Goal: Task Accomplishment & Management: Use online tool/utility

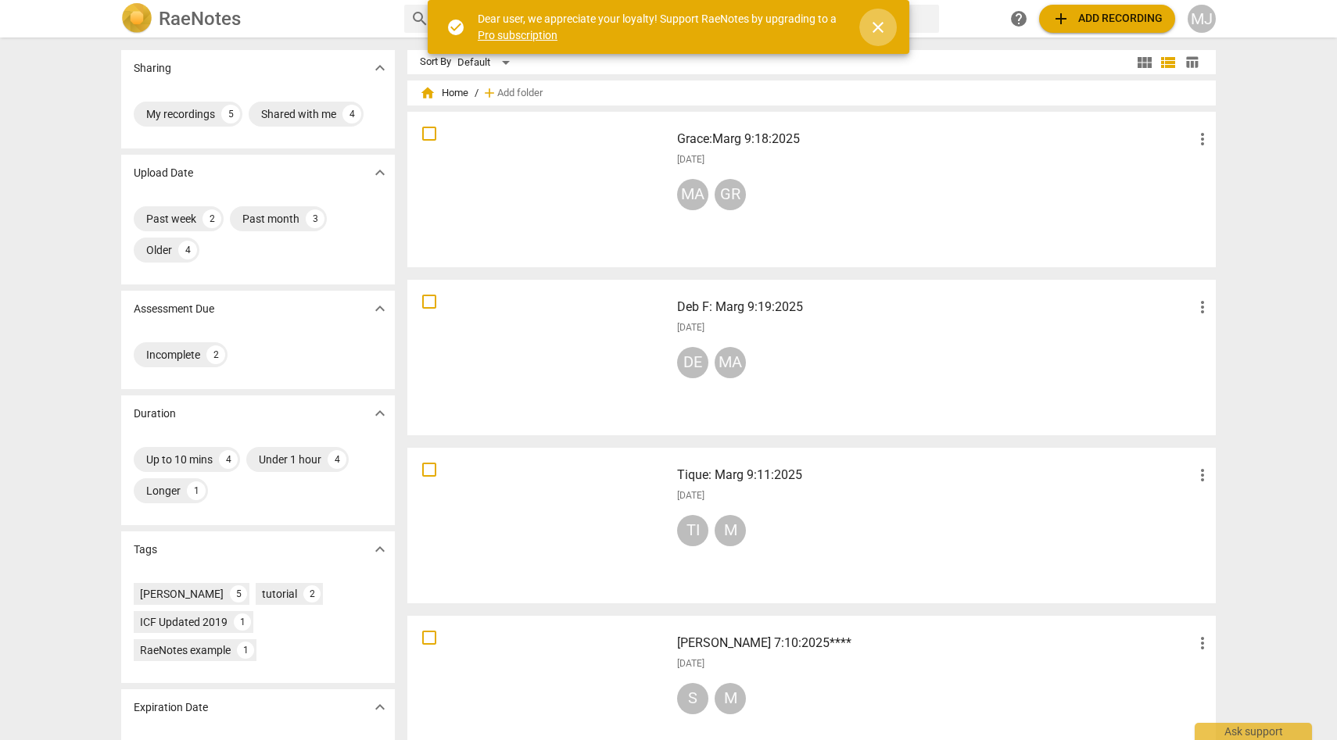
click at [878, 28] on span "close" at bounding box center [878, 27] width 19 height 19
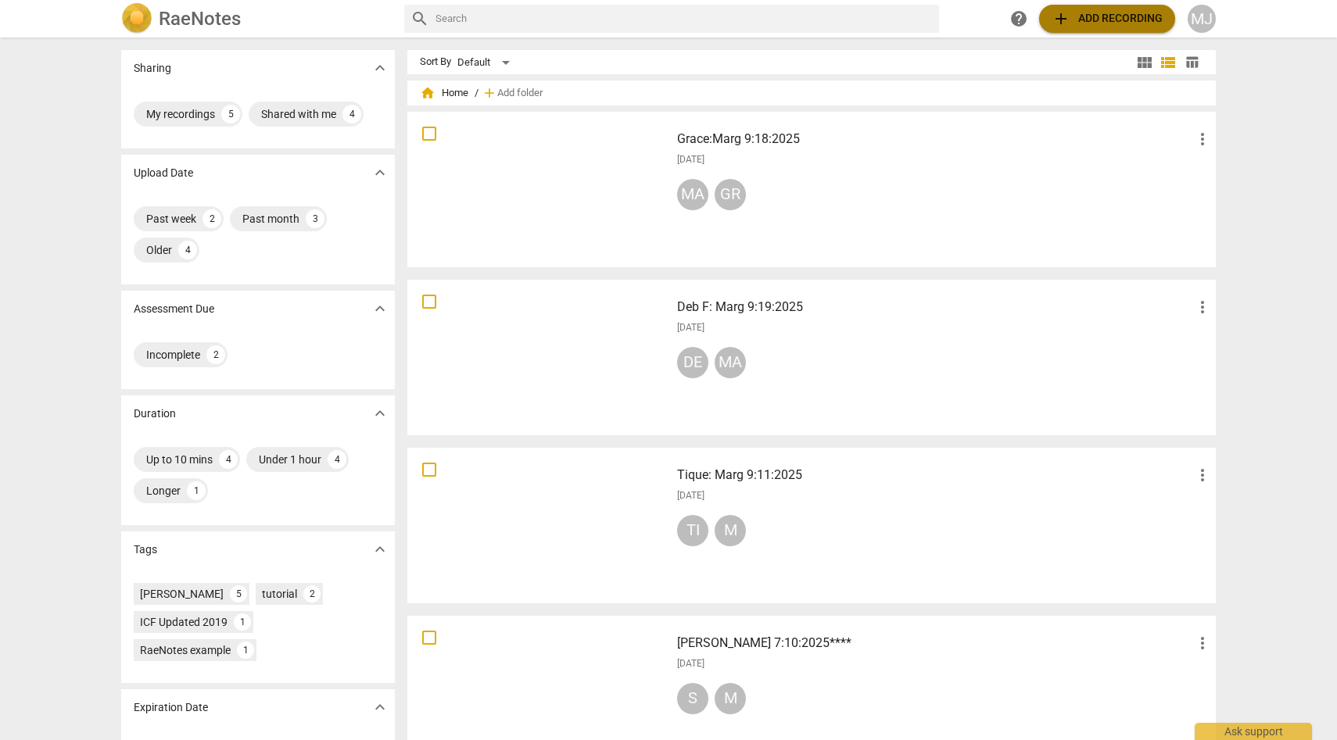
click at [1082, 19] on span "add Add recording" at bounding box center [1107, 18] width 111 height 19
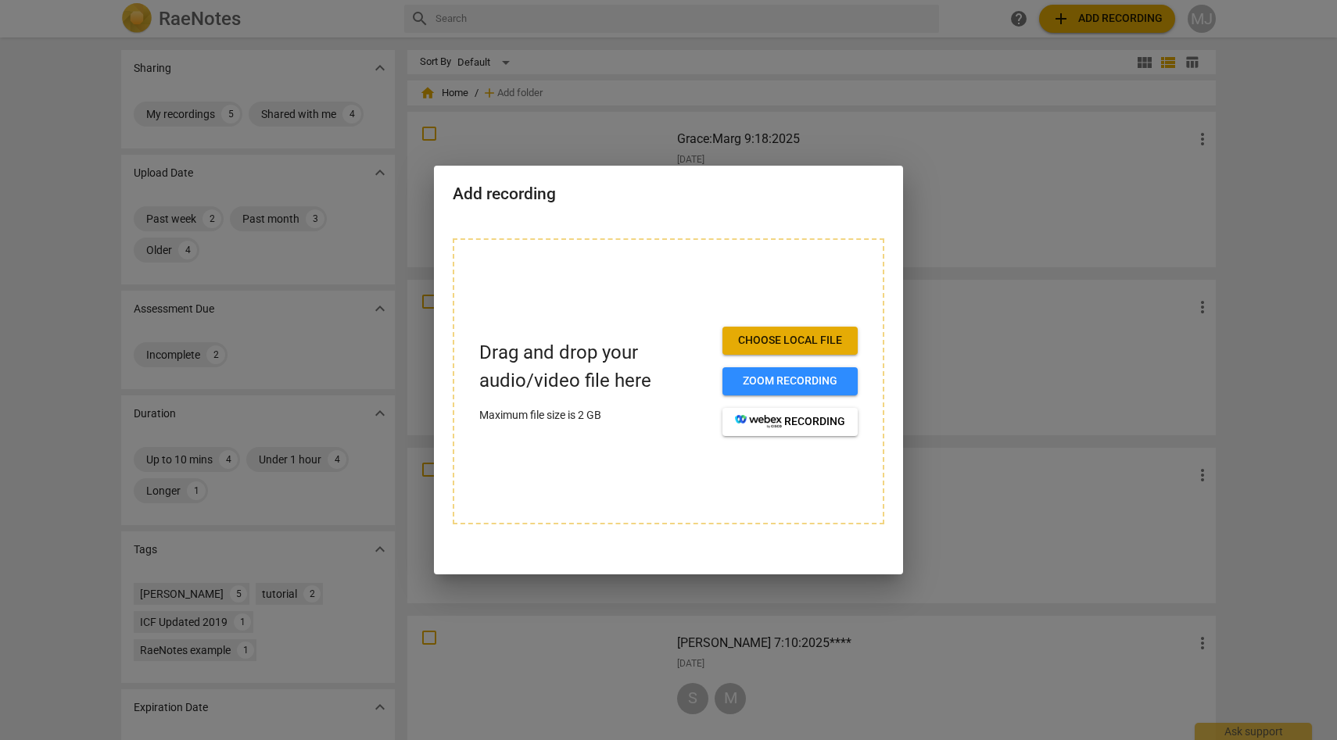
click at [816, 343] on span "Choose local file" at bounding box center [790, 341] width 110 height 16
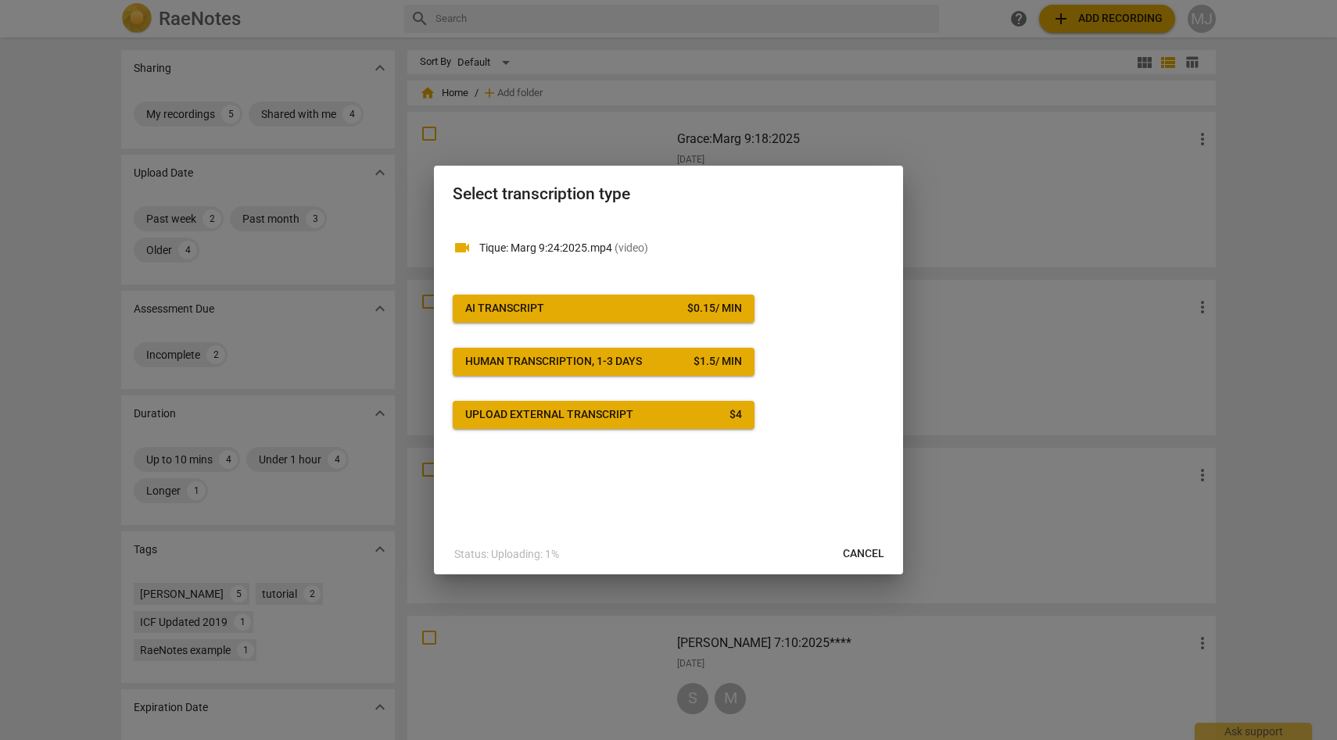
click at [709, 303] on div "$ 0.15 / min" at bounding box center [714, 309] width 55 height 16
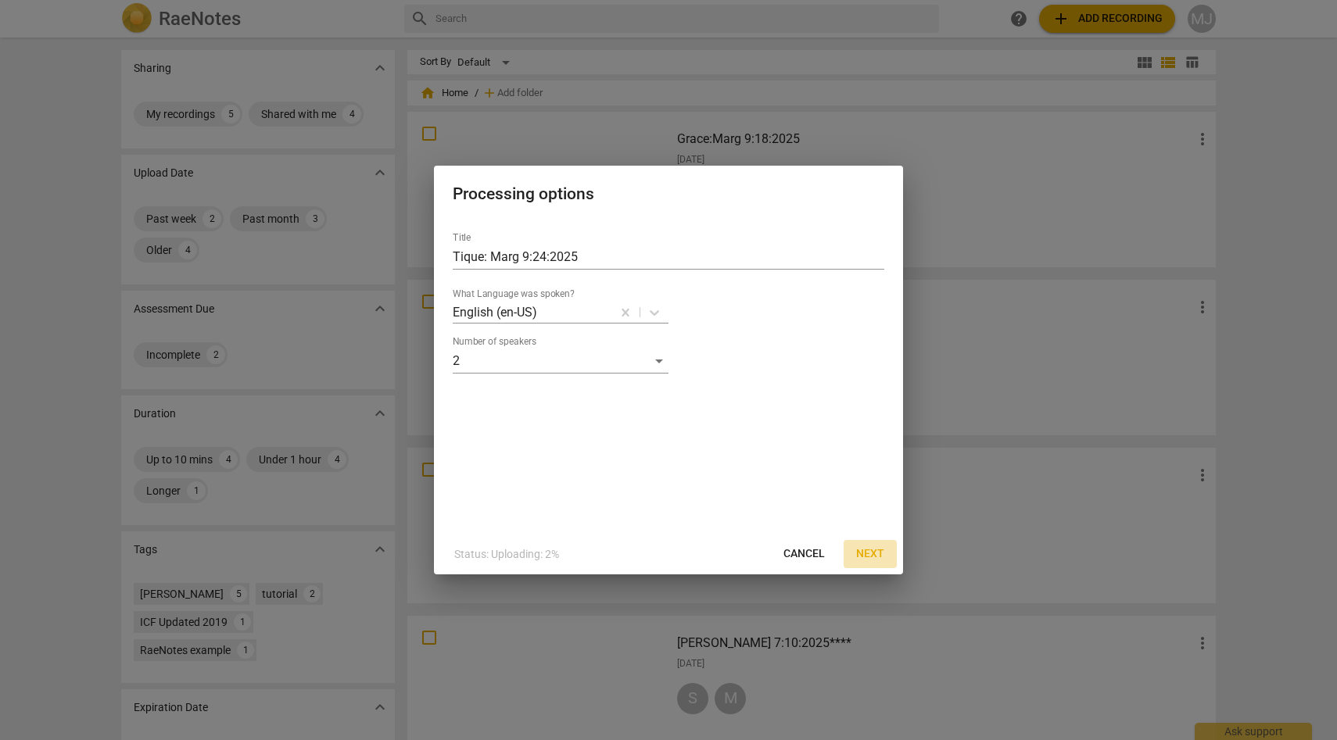
click at [869, 554] on span "Next" at bounding box center [870, 555] width 28 height 16
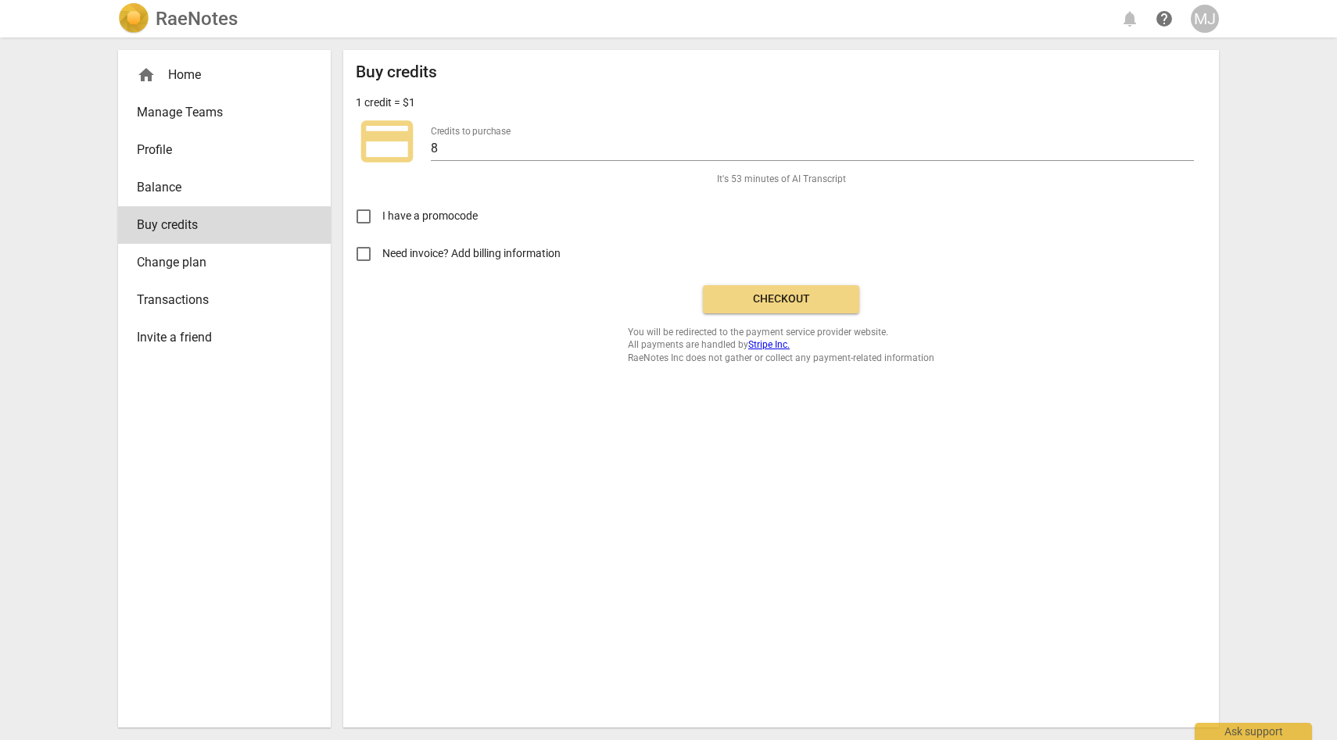
click at [820, 298] on span "Checkout" at bounding box center [780, 300] width 131 height 16
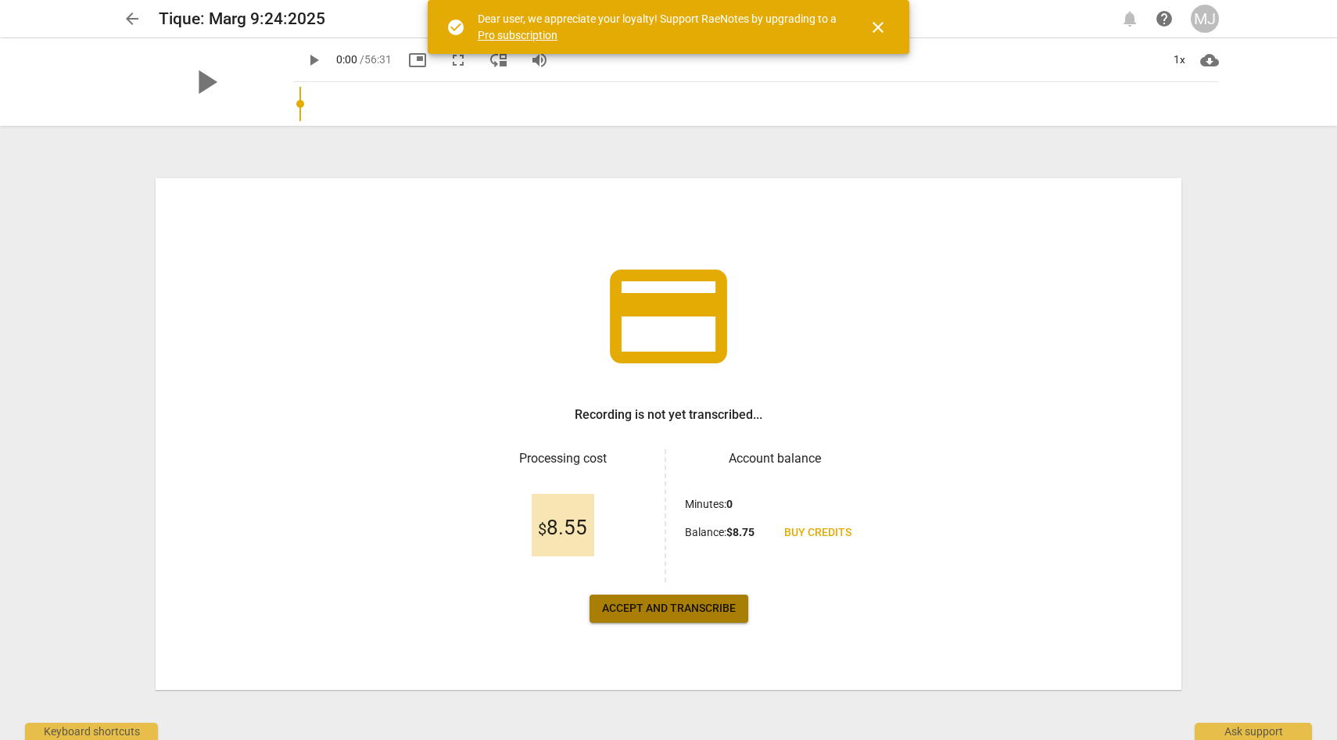
click at [706, 604] on span "Accept and transcribe" at bounding box center [669, 609] width 134 height 16
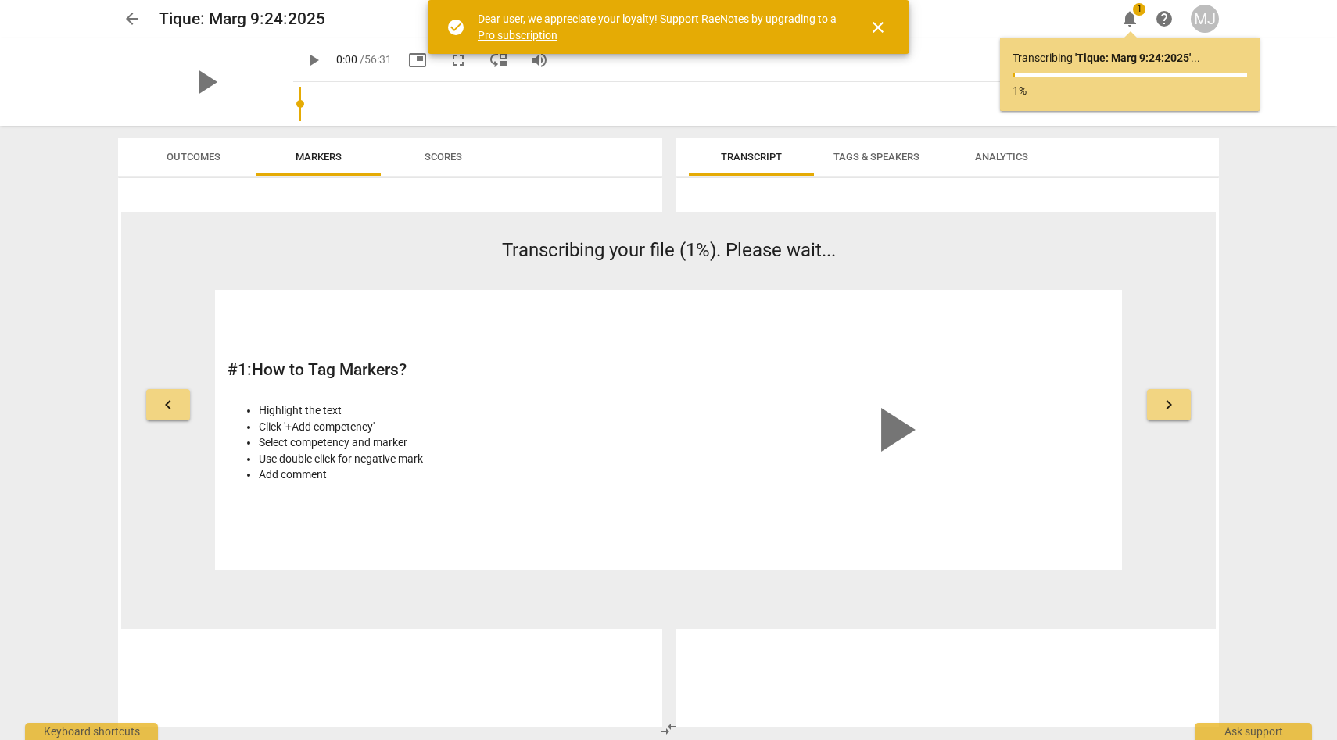
click at [876, 25] on span "close" at bounding box center [878, 27] width 19 height 19
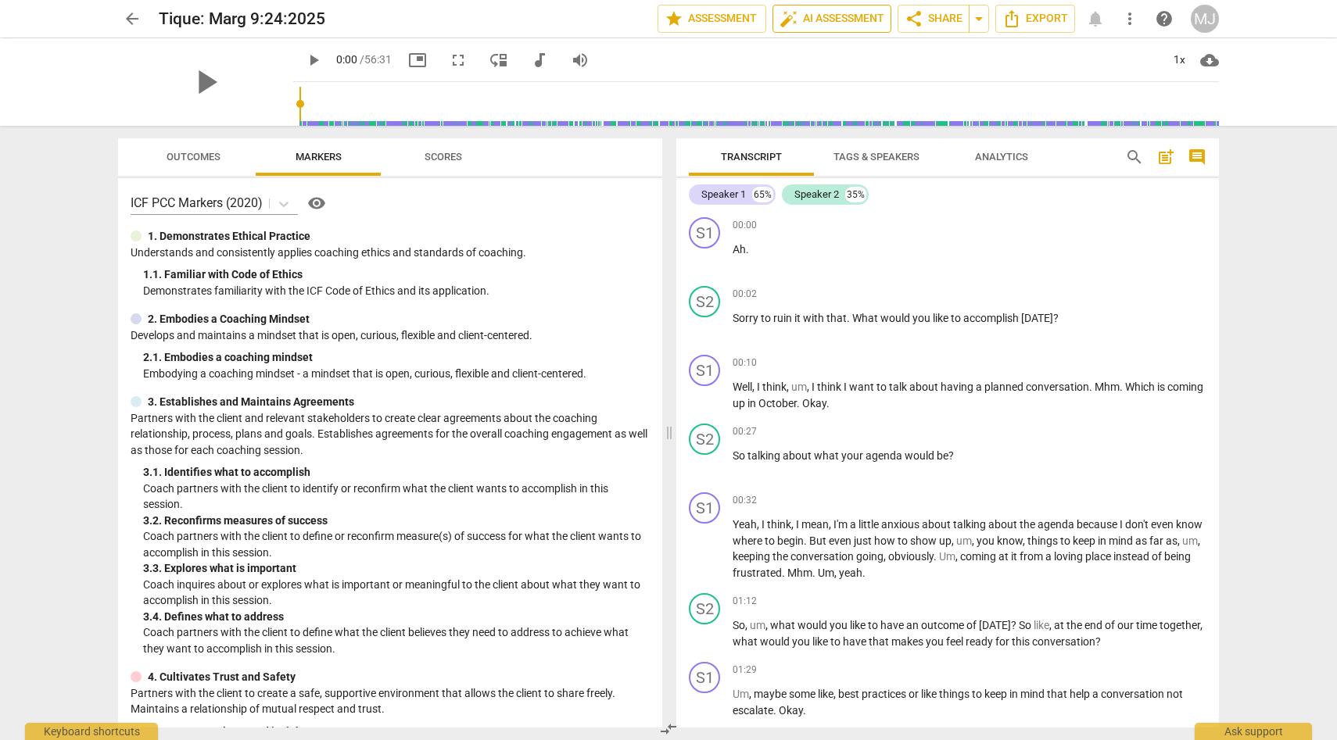
click at [823, 19] on span "auto_fix_high AI Assessment" at bounding box center [832, 18] width 105 height 19
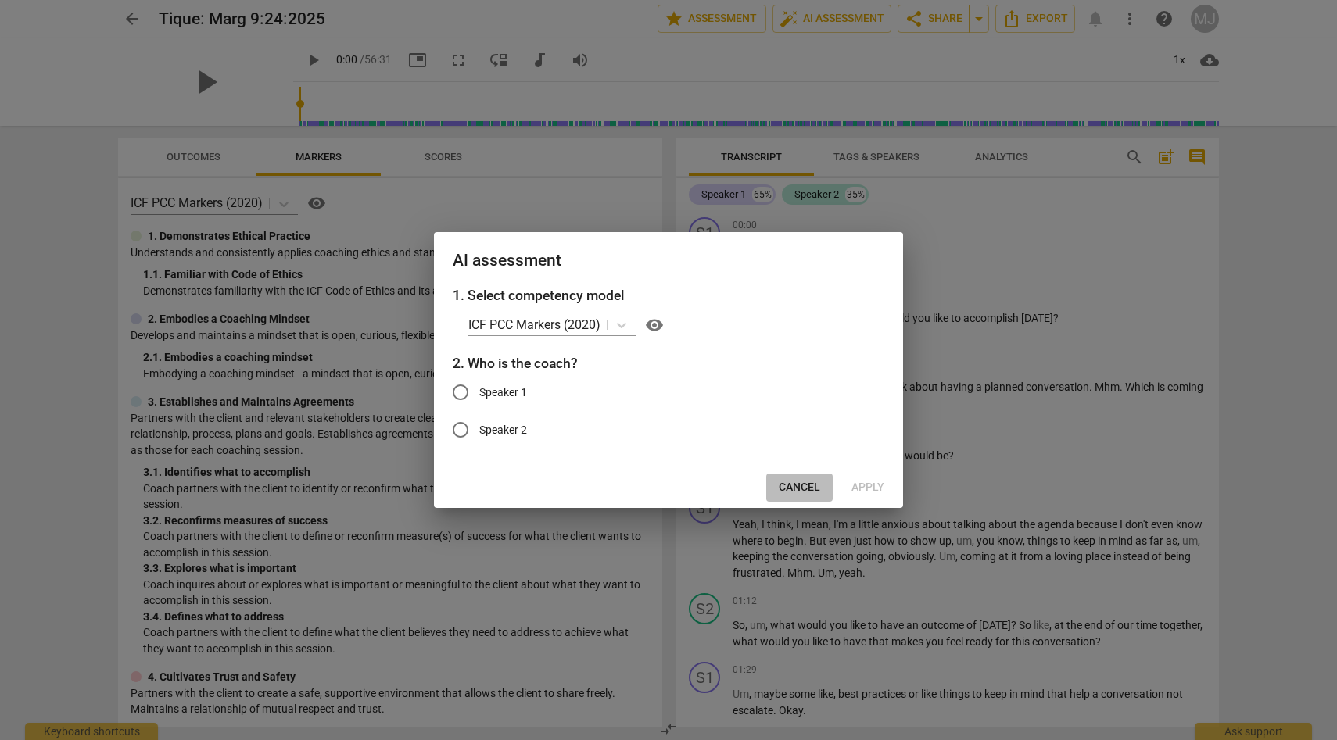
click at [798, 486] on span "Cancel" at bounding box center [799, 488] width 41 height 16
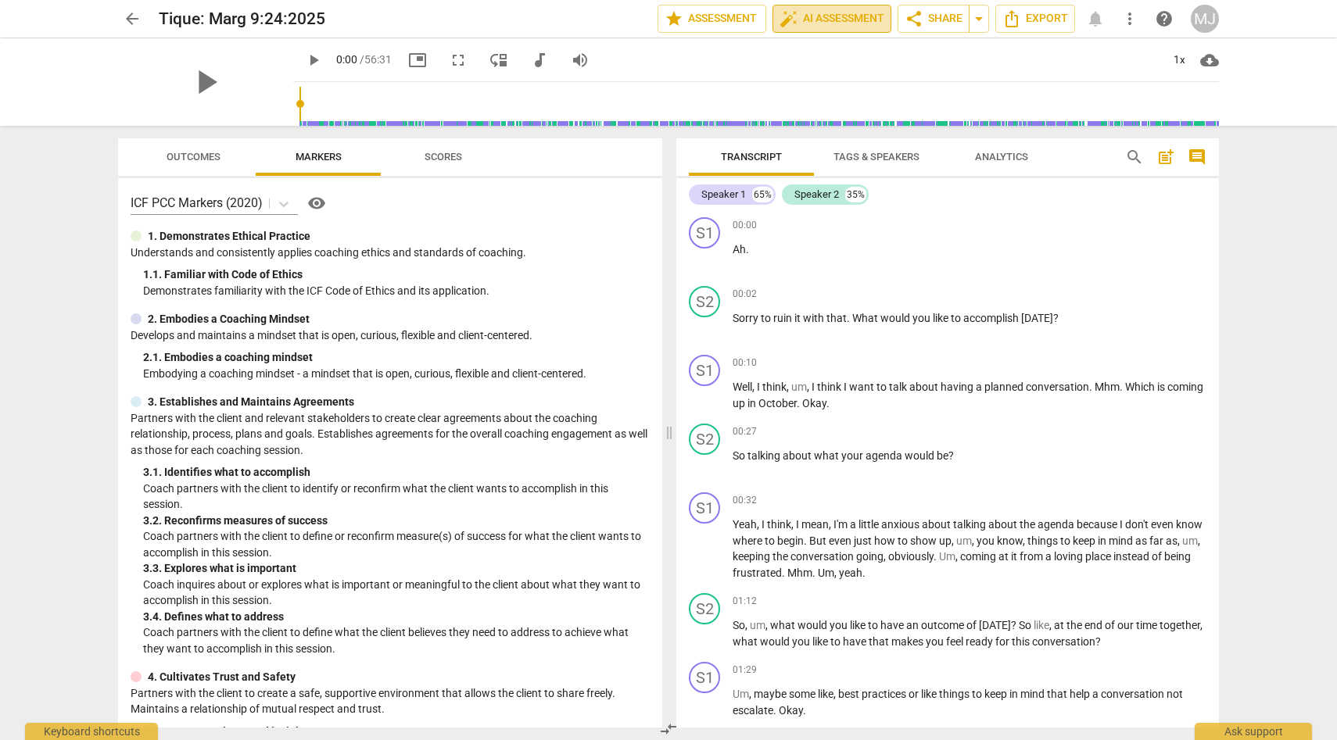
click at [841, 18] on span "auto_fix_high AI Assessment" at bounding box center [832, 18] width 105 height 19
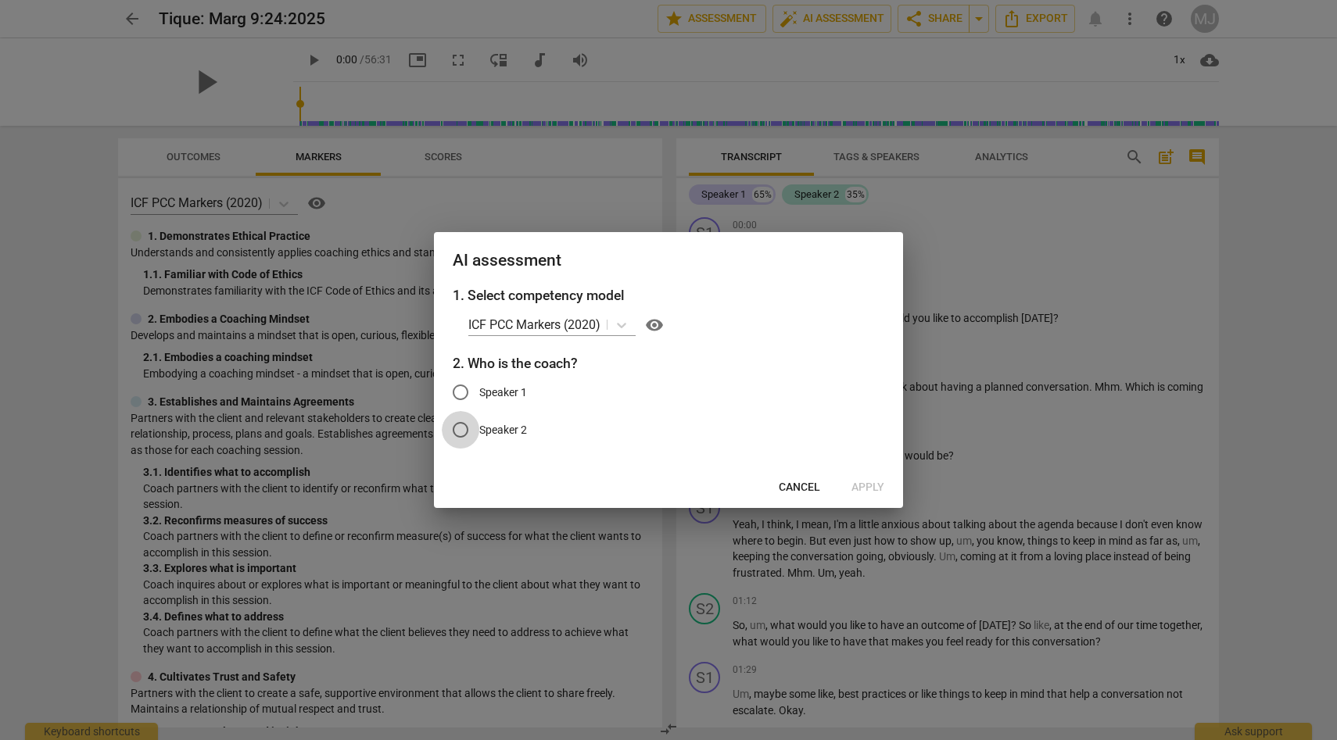
click at [465, 431] on input "Speaker 2" at bounding box center [461, 430] width 38 height 38
radio input "true"
click at [876, 483] on span "Apply" at bounding box center [867, 488] width 33 height 16
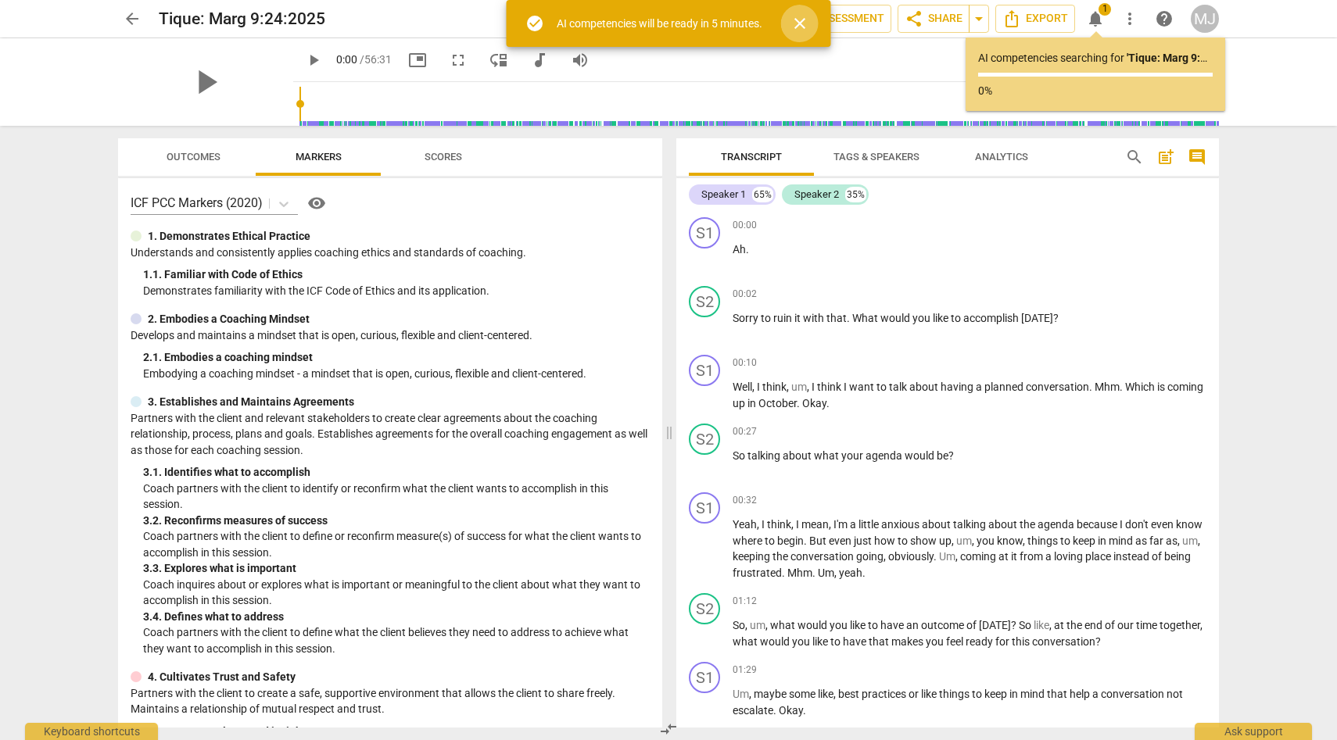
click at [802, 20] on span "close" at bounding box center [799, 23] width 19 height 19
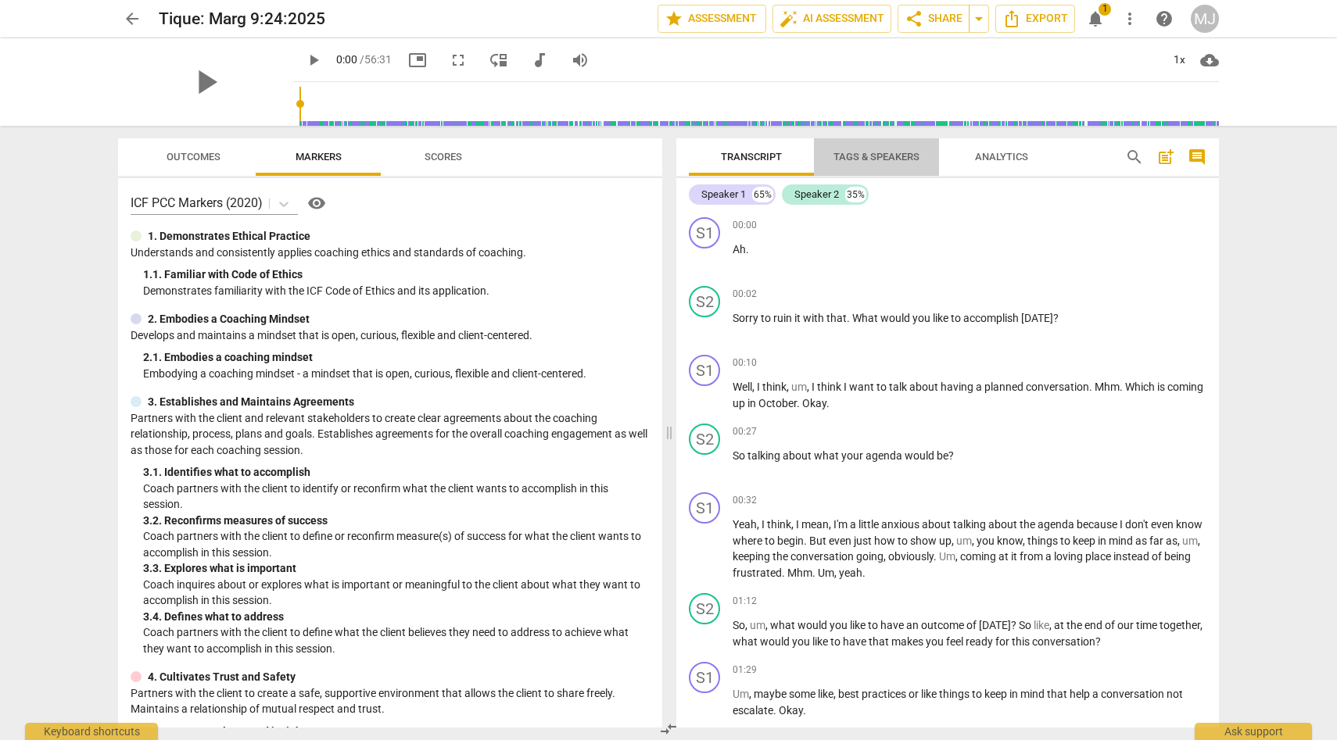
click at [852, 153] on span "Tags & Speakers" at bounding box center [876, 157] width 86 height 12
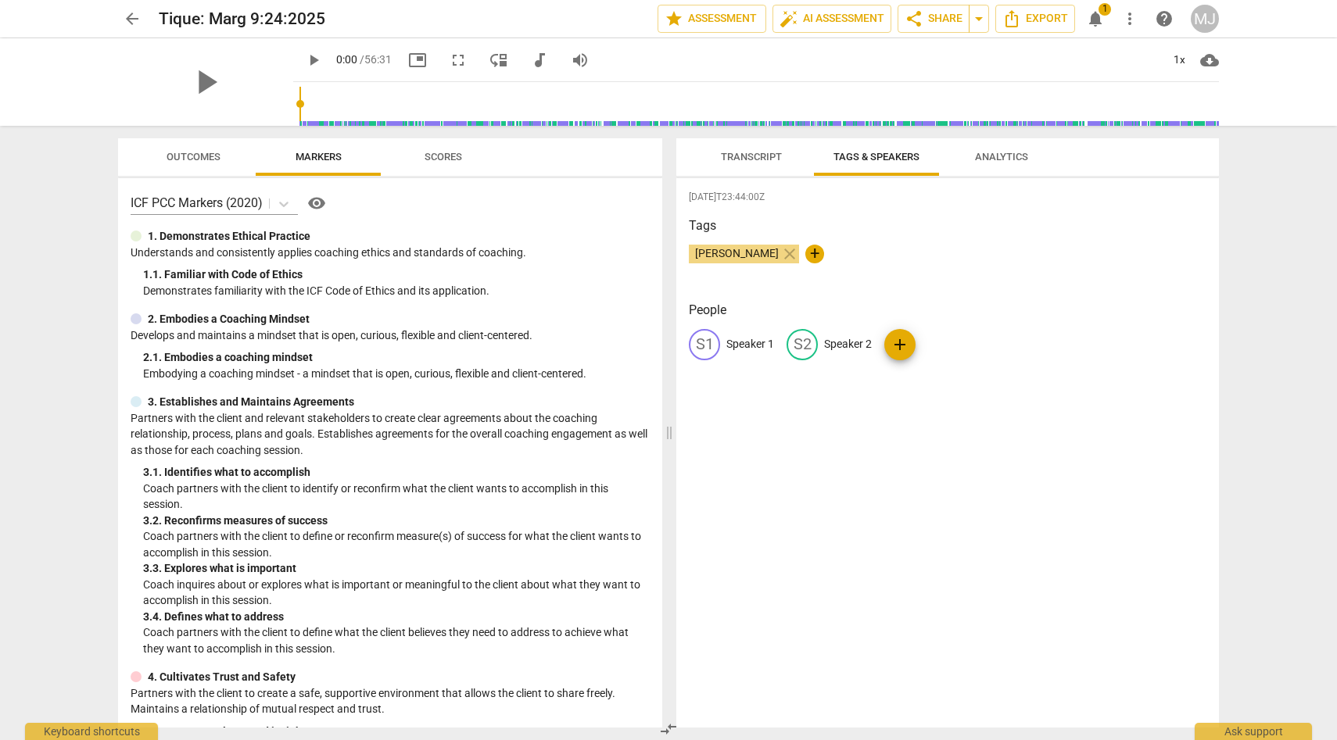
click at [771, 345] on p "Speaker 1" at bounding box center [750, 344] width 48 height 16
type input "Tique"
click at [926, 343] on p "Speaker 2" at bounding box center [950, 344] width 48 height 16
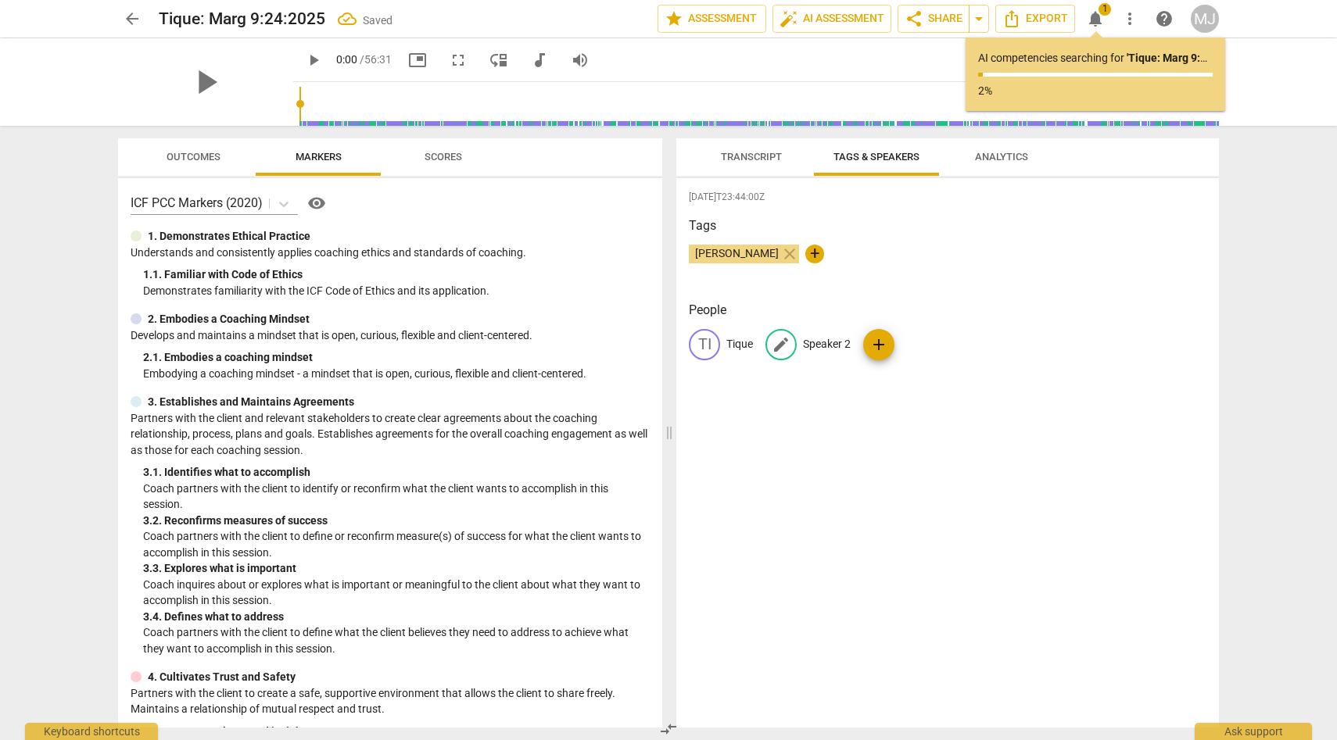
click at [837, 345] on p "Speaker 2" at bounding box center [827, 344] width 48 height 16
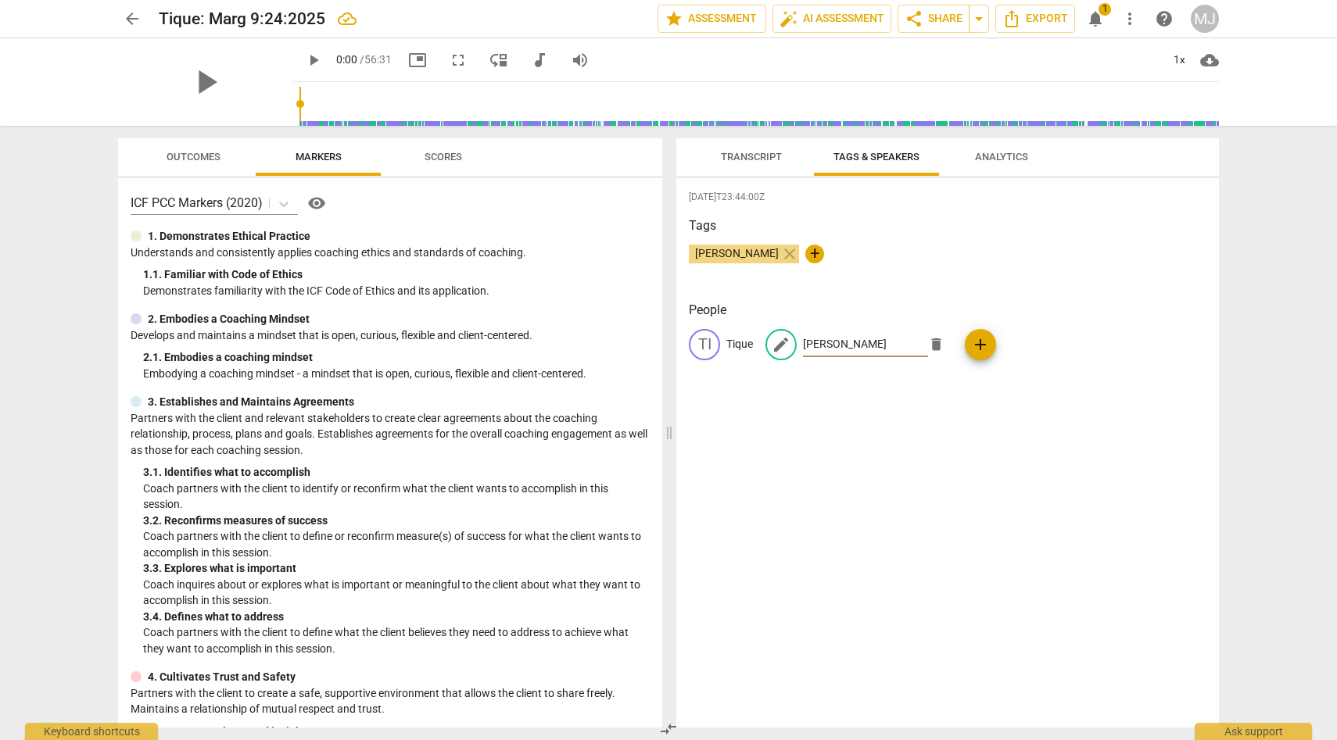
type input "[PERSON_NAME]"
click at [953, 405] on div "[DATE]T23:44:00Z Tags [PERSON_NAME] close + People TI Tique edit [PERSON_NAME] …" at bounding box center [947, 453] width 543 height 550
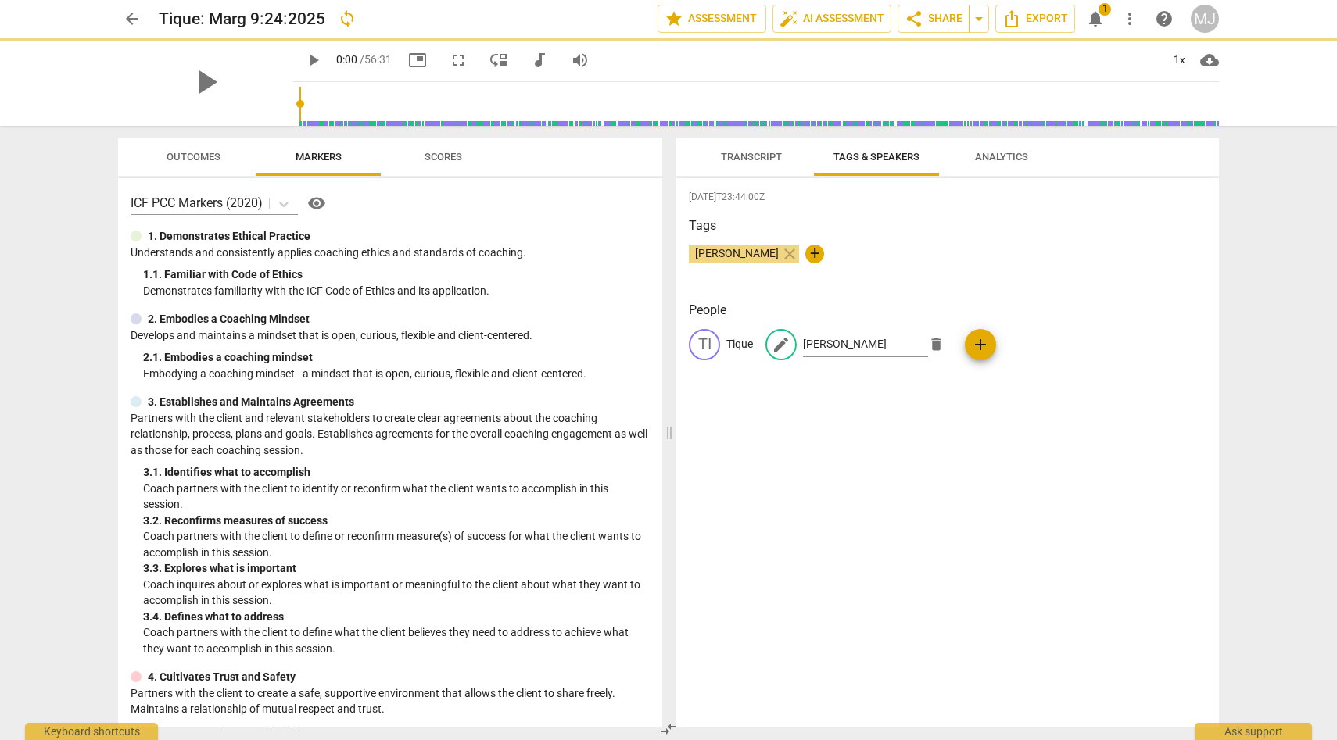
click at [953, 405] on div "[DATE]T23:44:00Z Tags [PERSON_NAME] close + People TI Tique edit [PERSON_NAME] …" at bounding box center [947, 453] width 543 height 550
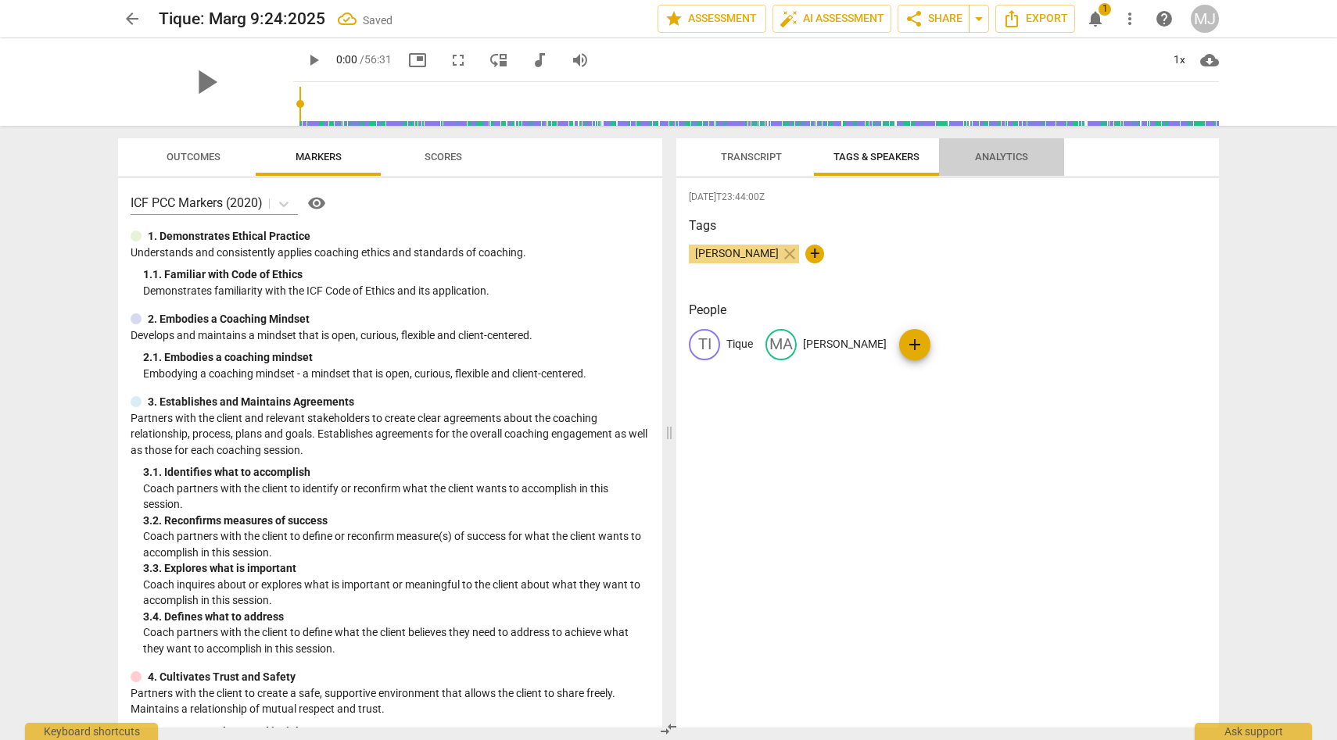
click at [1005, 149] on span "Analytics" at bounding box center [1001, 157] width 91 height 21
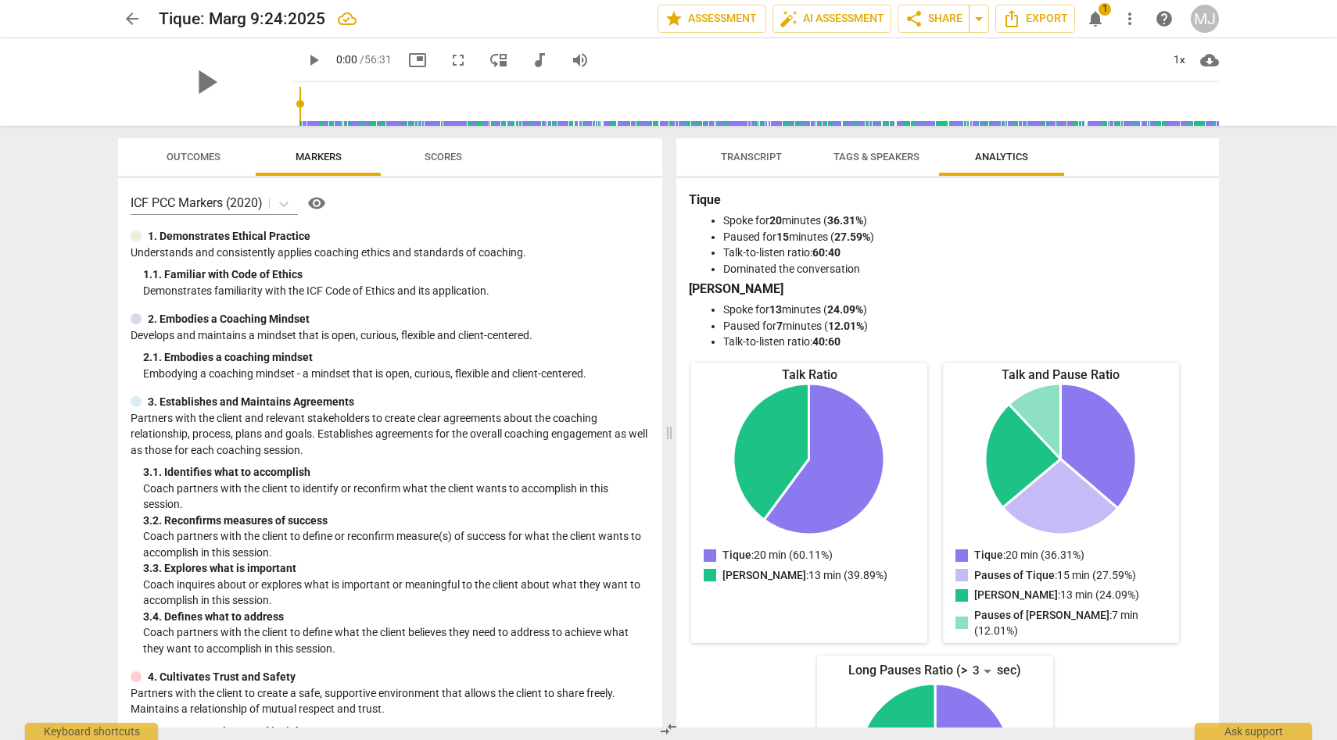
click at [916, 151] on span "Tags & Speakers" at bounding box center [876, 157] width 86 height 12
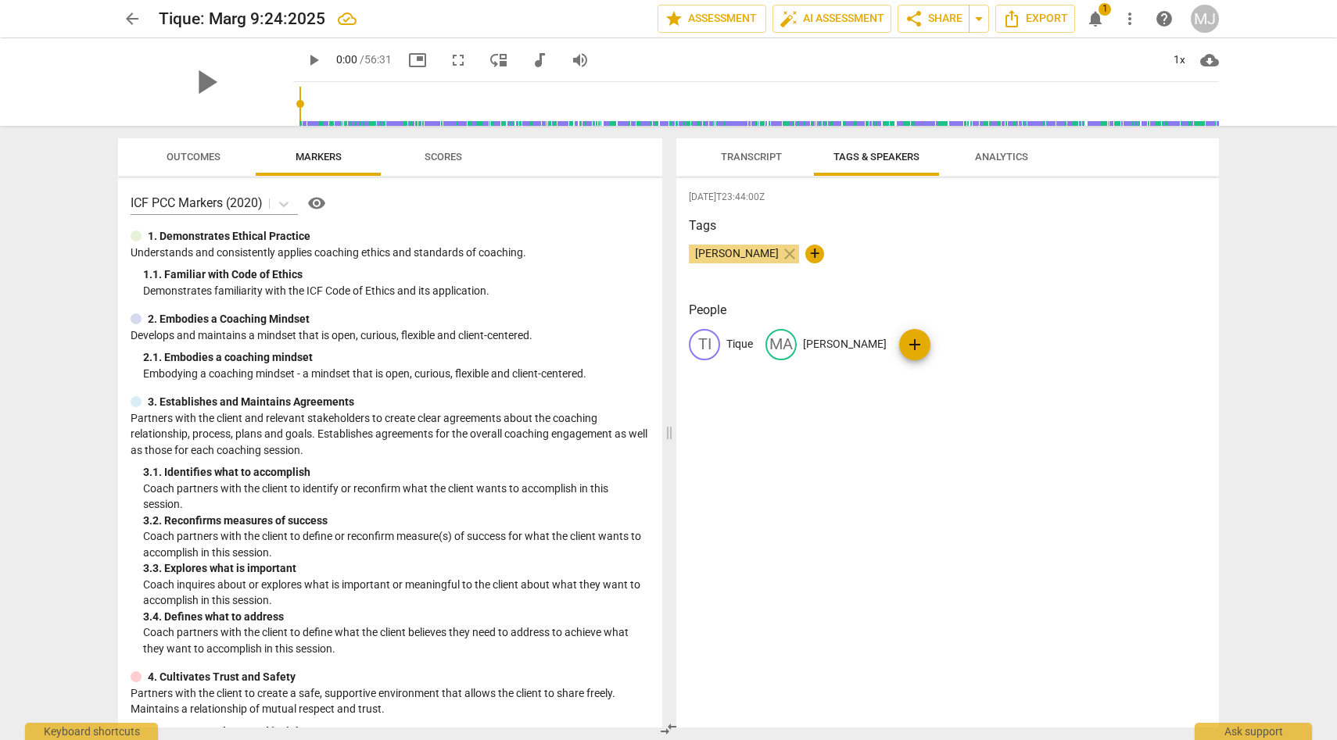
click at [765, 151] on span "Transcript" at bounding box center [751, 157] width 61 height 12
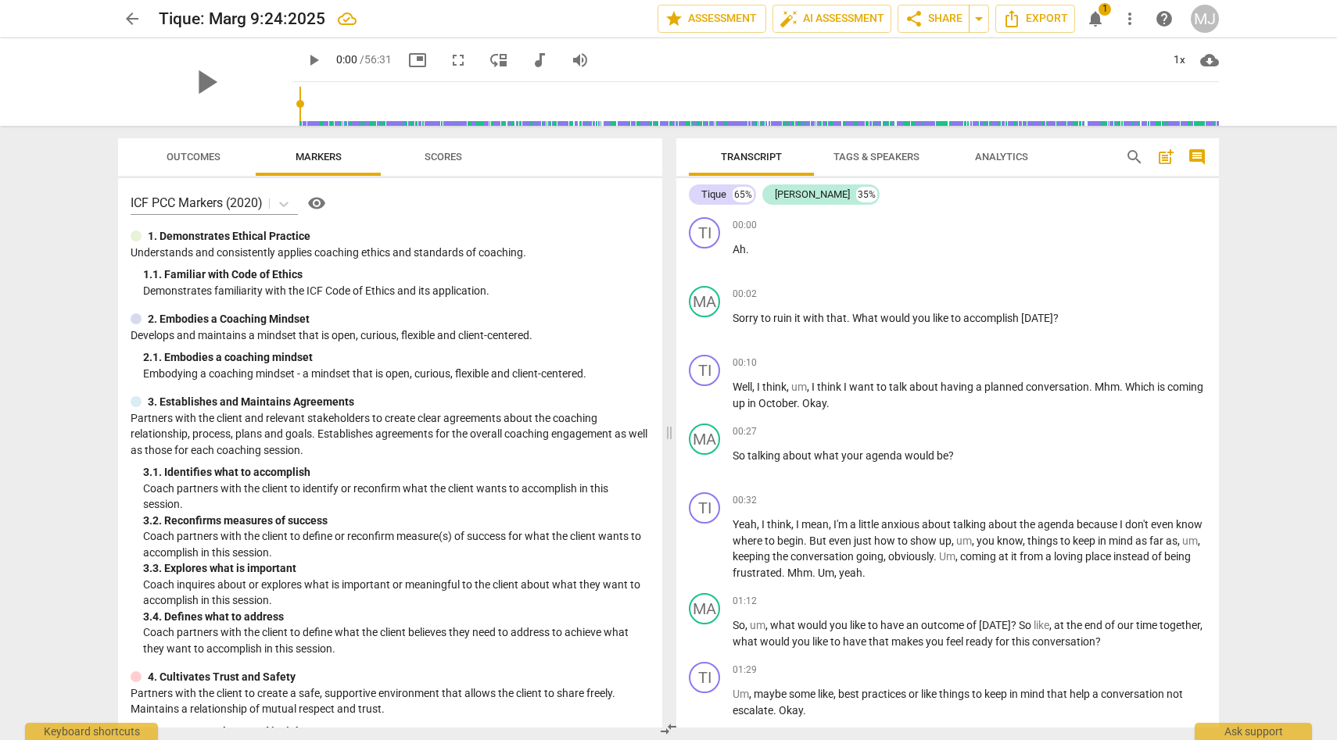
click at [1099, 9] on span "1" at bounding box center [1105, 9] width 13 height 13
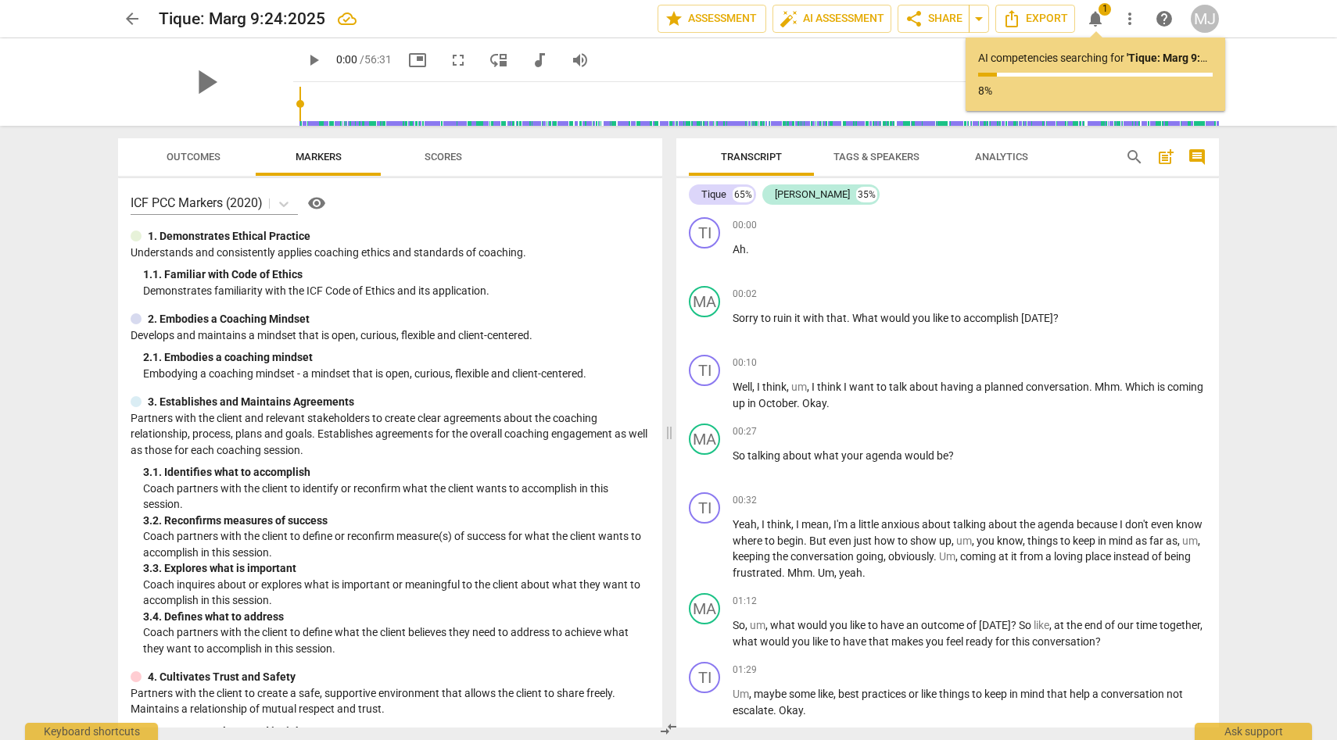
click at [947, 53] on div "play_arrow 0:00 / 56:31 picture_in_picture fullscreen move_down audiotrack volu…" at bounding box center [756, 60] width 926 height 44
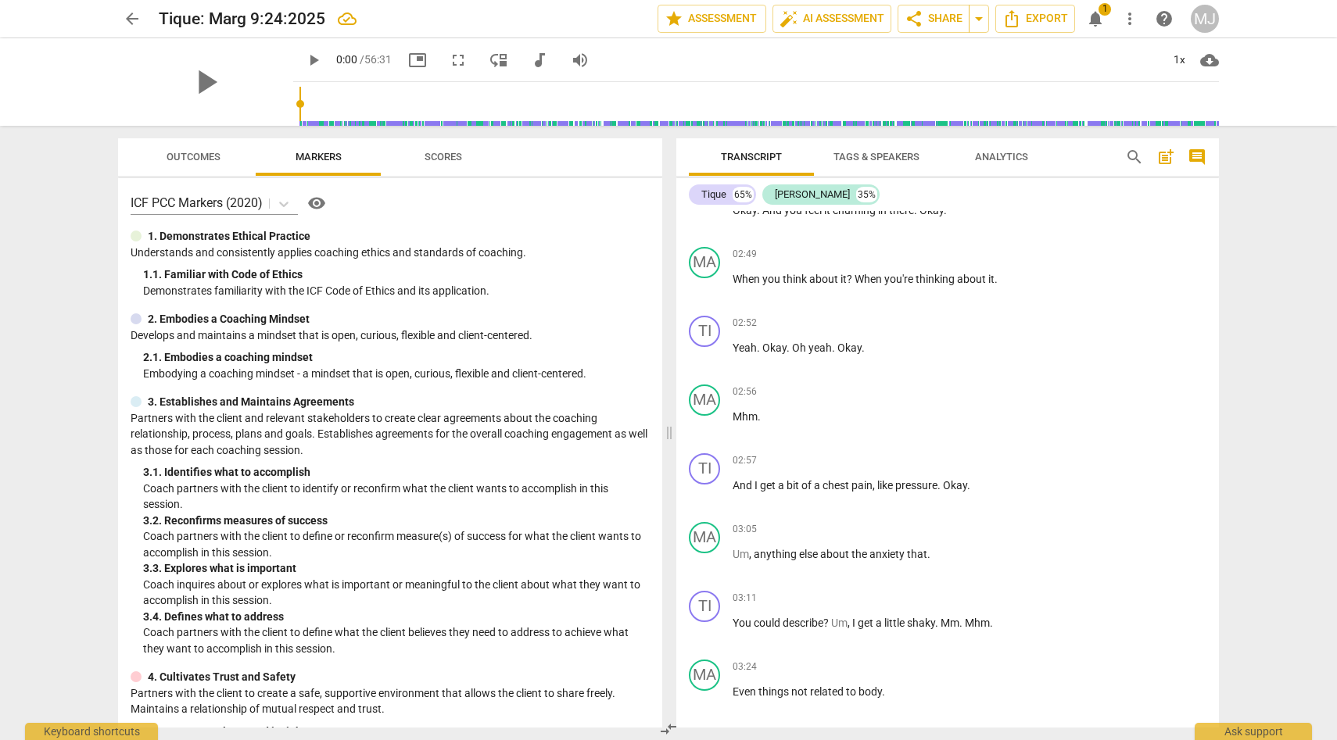
scroll to position [686, 0]
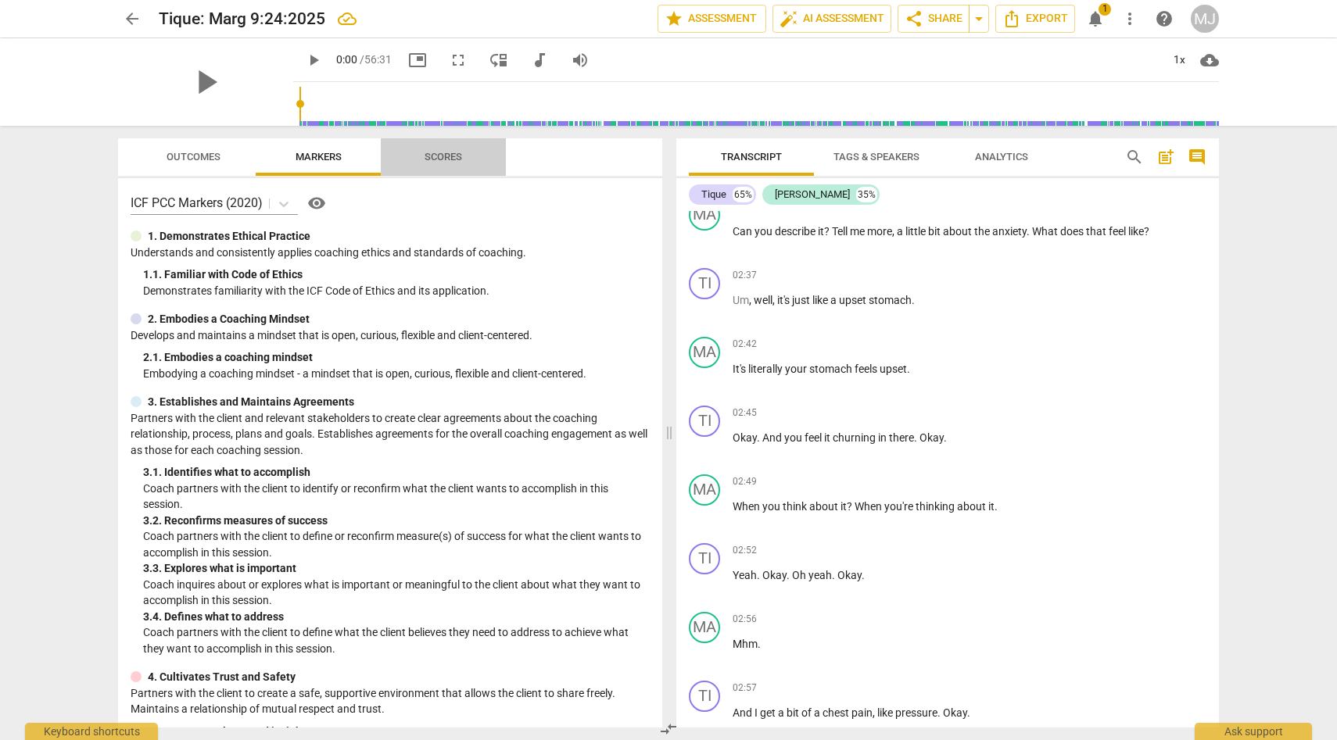
click at [445, 151] on span "Scores" at bounding box center [444, 157] width 38 height 12
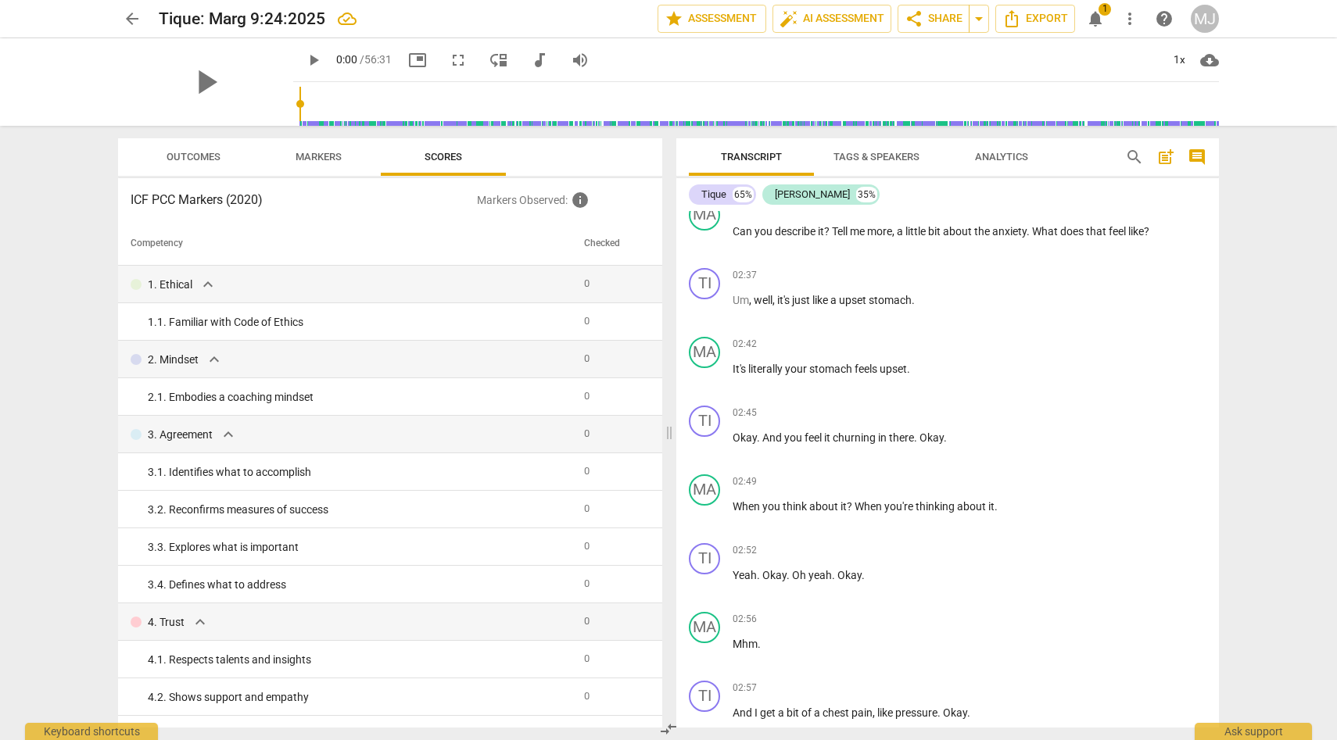
click at [210, 157] on span "Outcomes" at bounding box center [194, 157] width 54 height 12
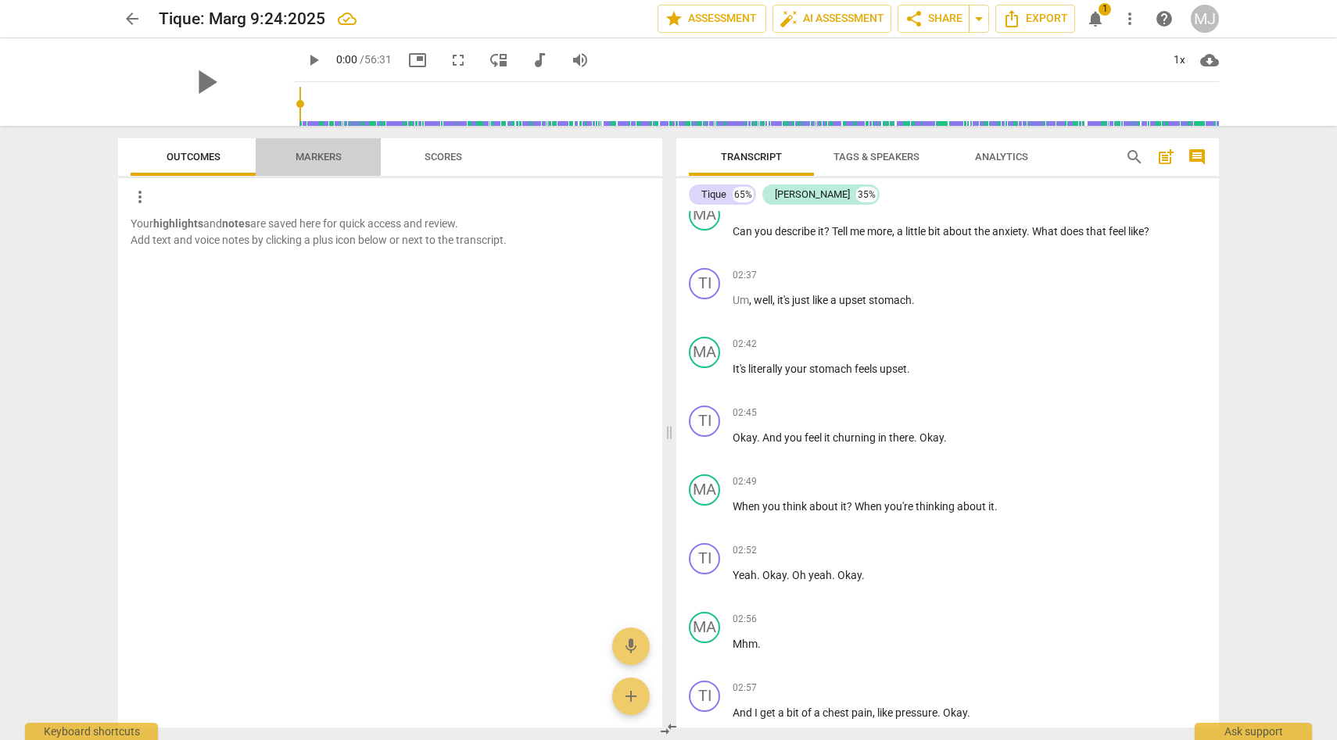
click at [304, 152] on span "Markers" at bounding box center [319, 157] width 46 height 12
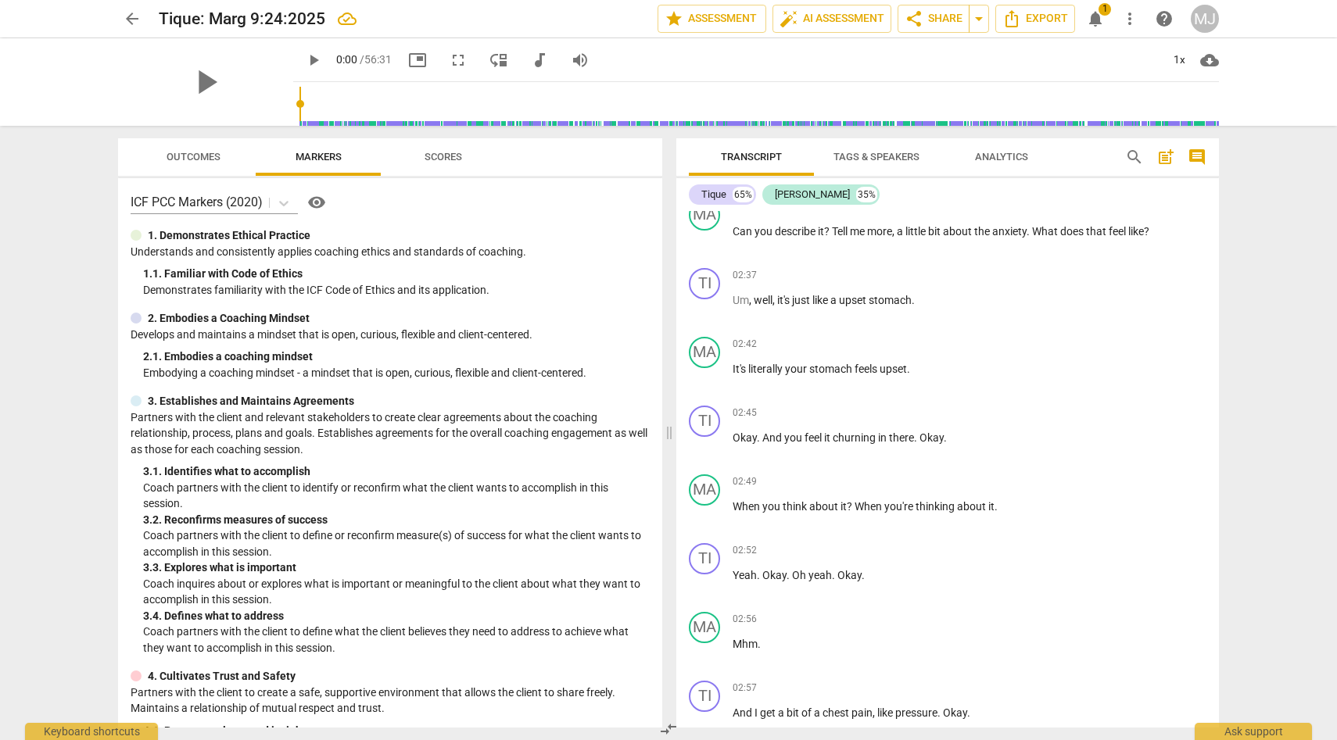
scroll to position [0, 0]
click at [446, 154] on span "Scores" at bounding box center [444, 157] width 38 height 12
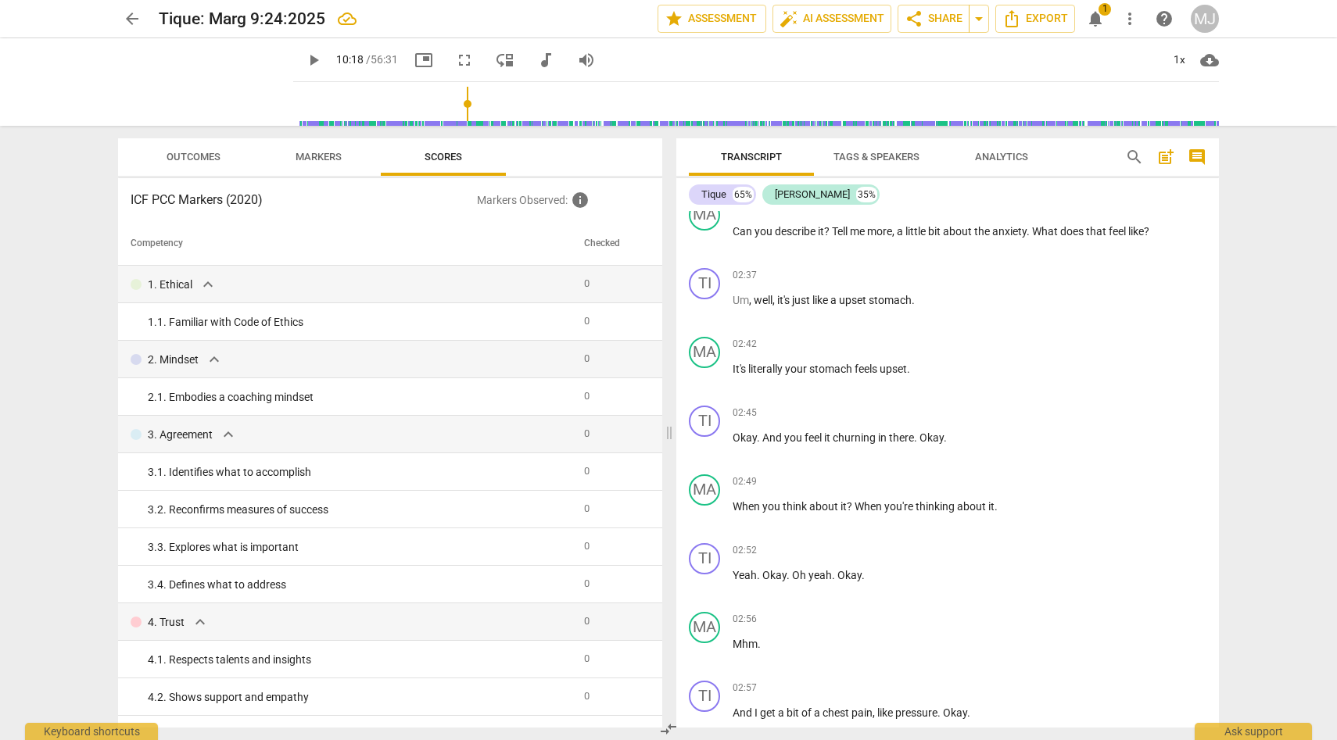
click at [451, 99] on input "range" at bounding box center [758, 104] width 919 height 50
drag, startPoint x: 453, startPoint y: 100, endPoint x: 253, endPoint y: 101, distance: 199.4
type input "0"
click at [299, 101] on input "range" at bounding box center [758, 104] width 919 height 50
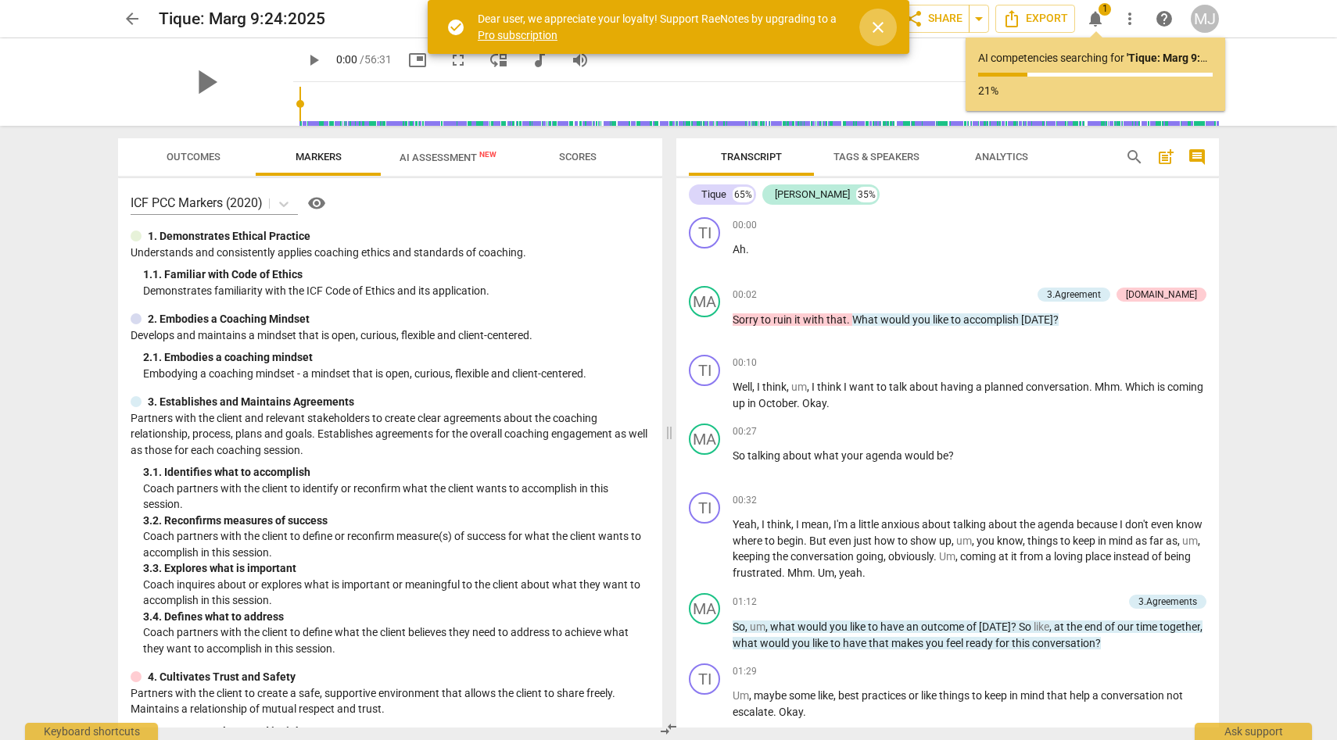
click at [881, 25] on span "close" at bounding box center [878, 27] width 19 height 19
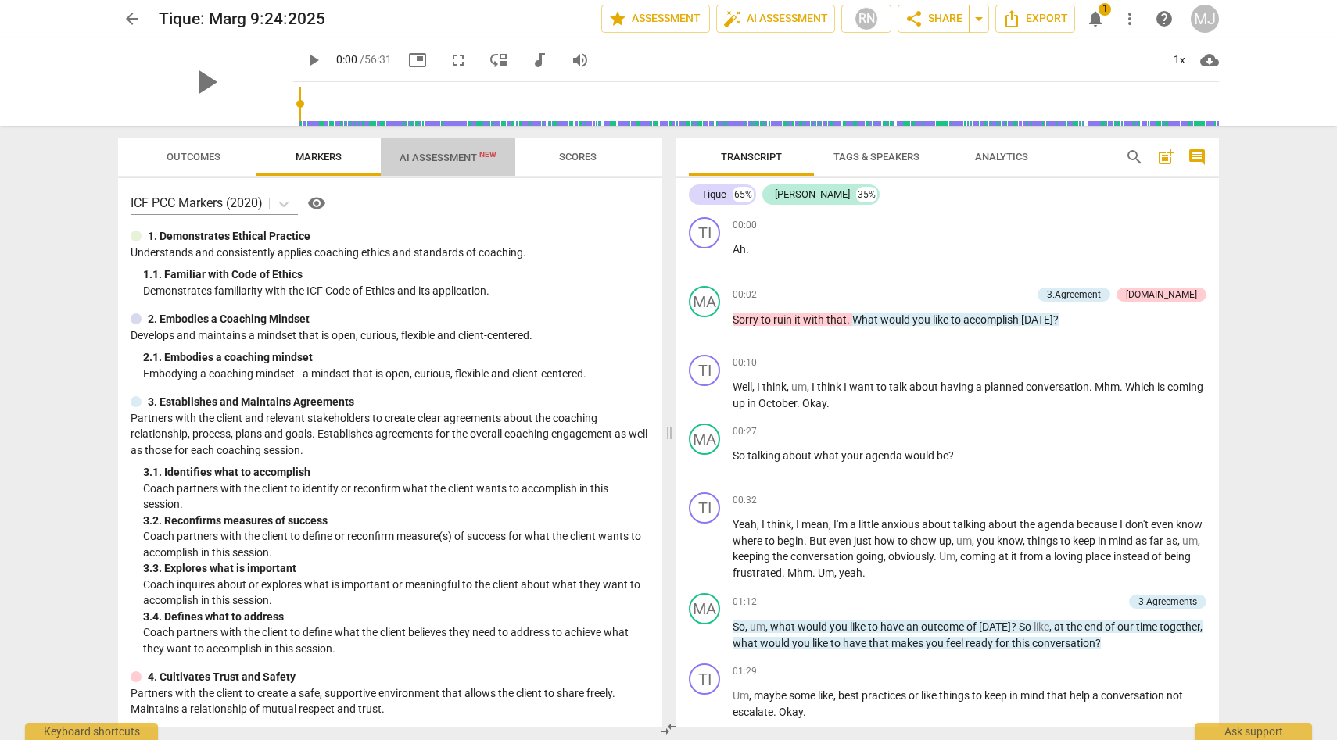
click at [476, 154] on span "AI Assessment New" at bounding box center [448, 158] width 97 height 12
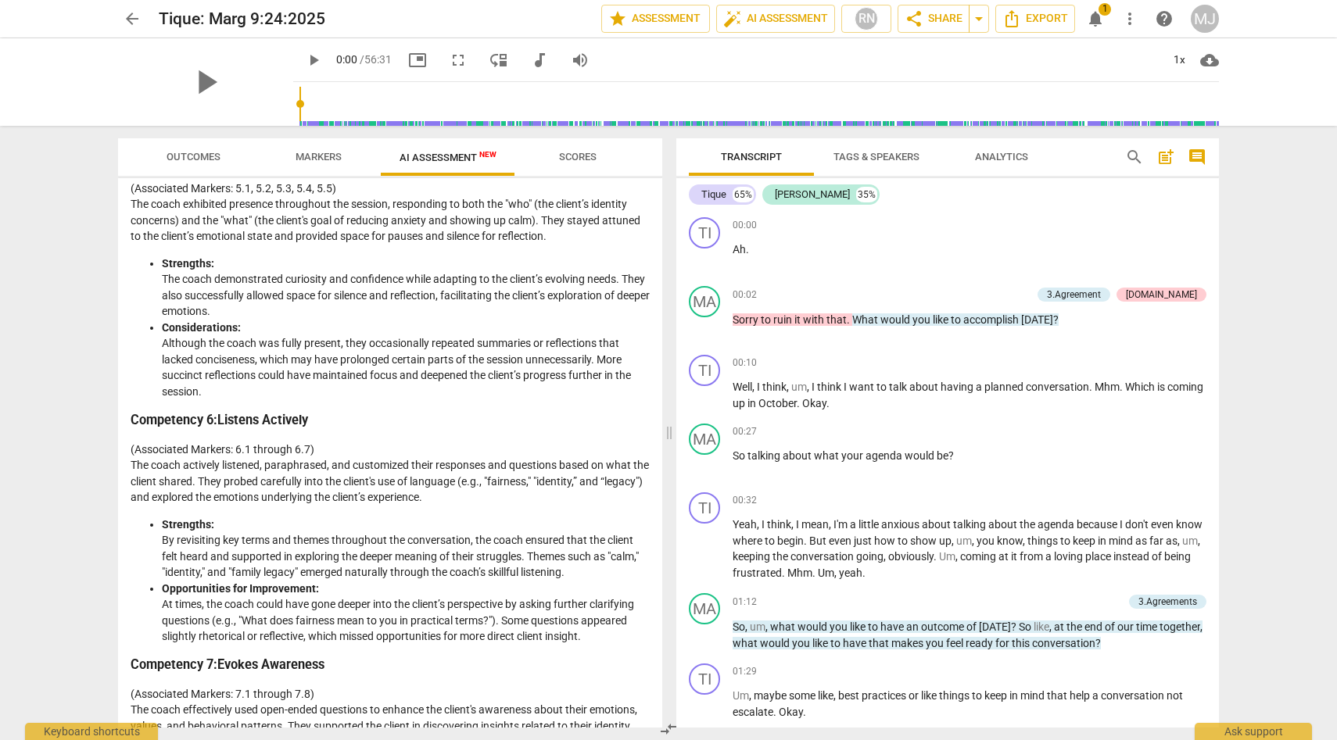
scroll to position [1282, 0]
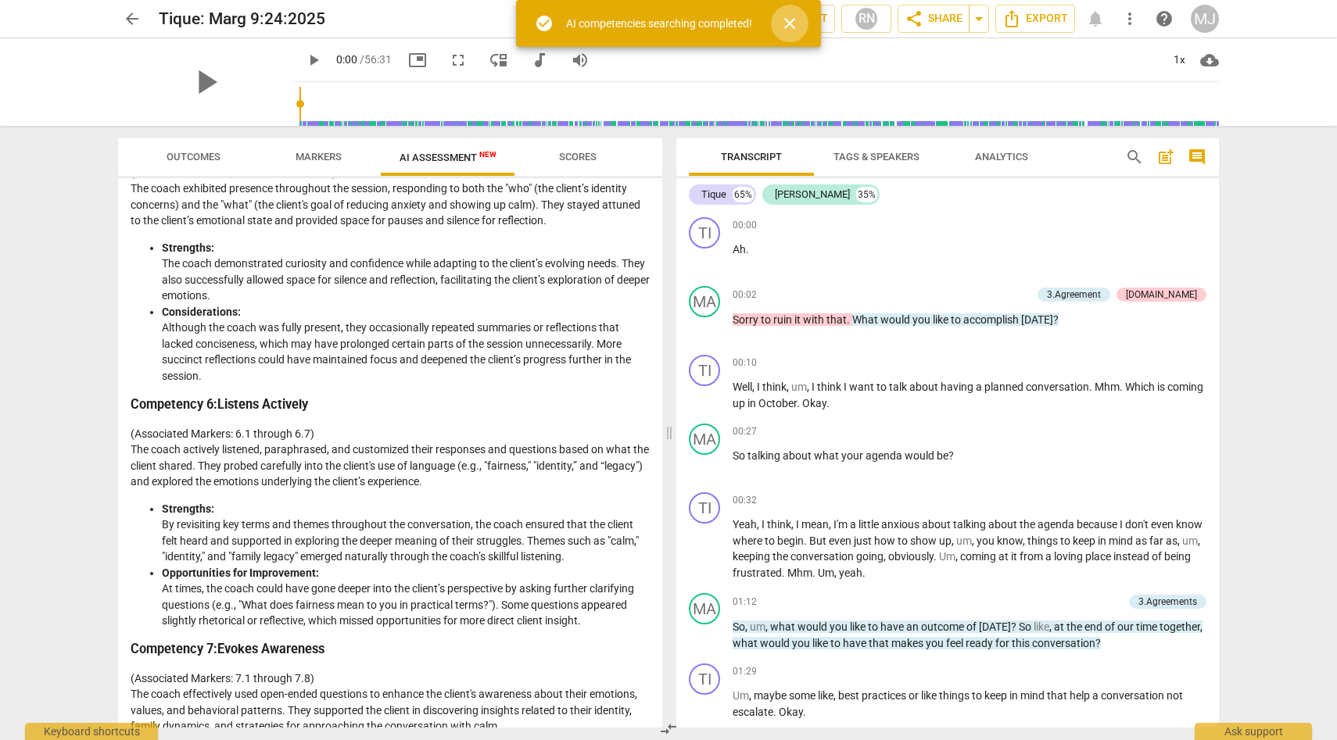
click at [796, 26] on span "close" at bounding box center [789, 23] width 19 height 19
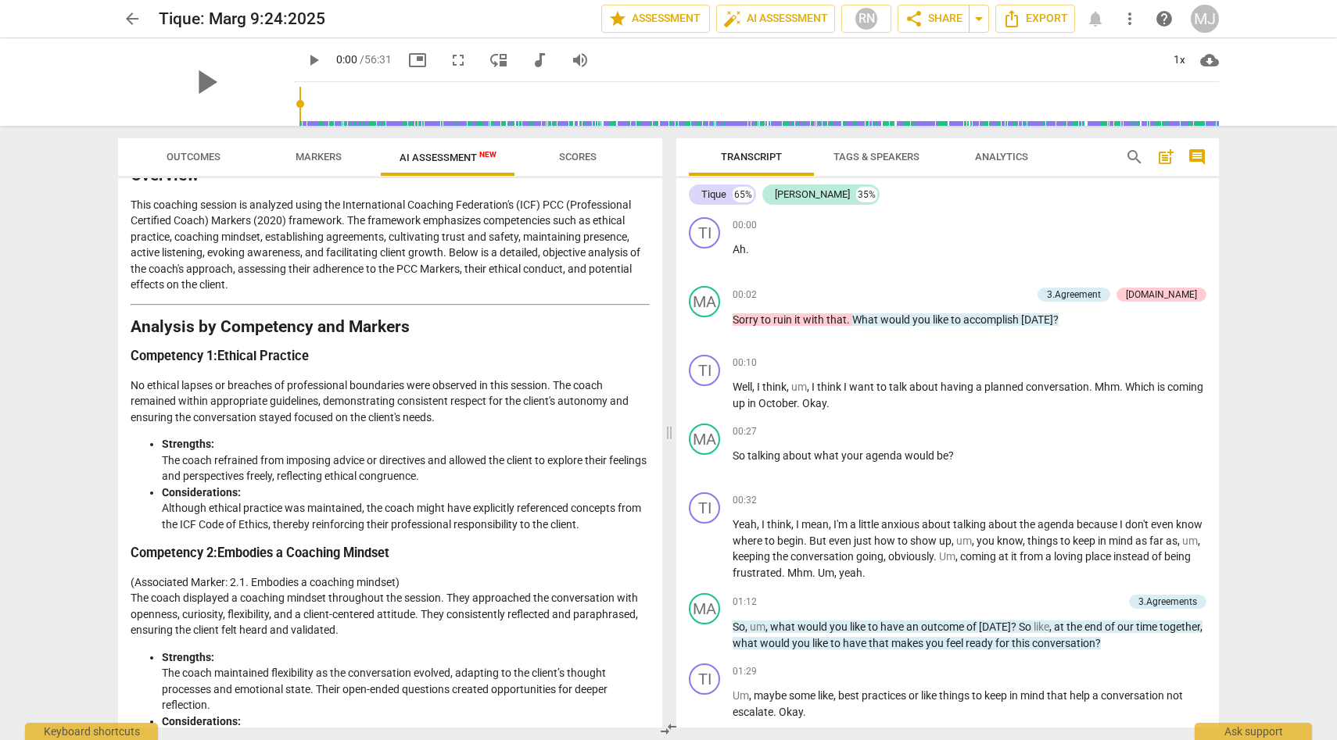
scroll to position [36, 0]
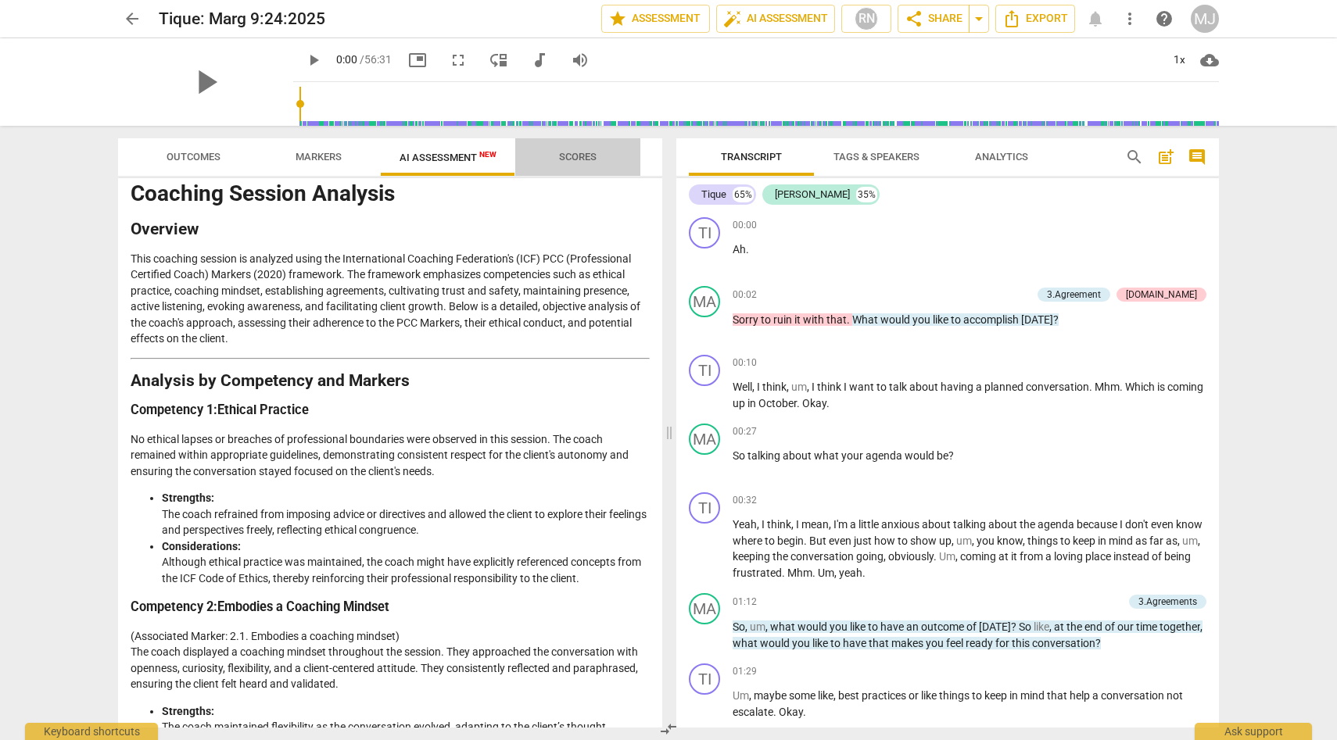
click at [582, 155] on span "Scores" at bounding box center [578, 157] width 38 height 12
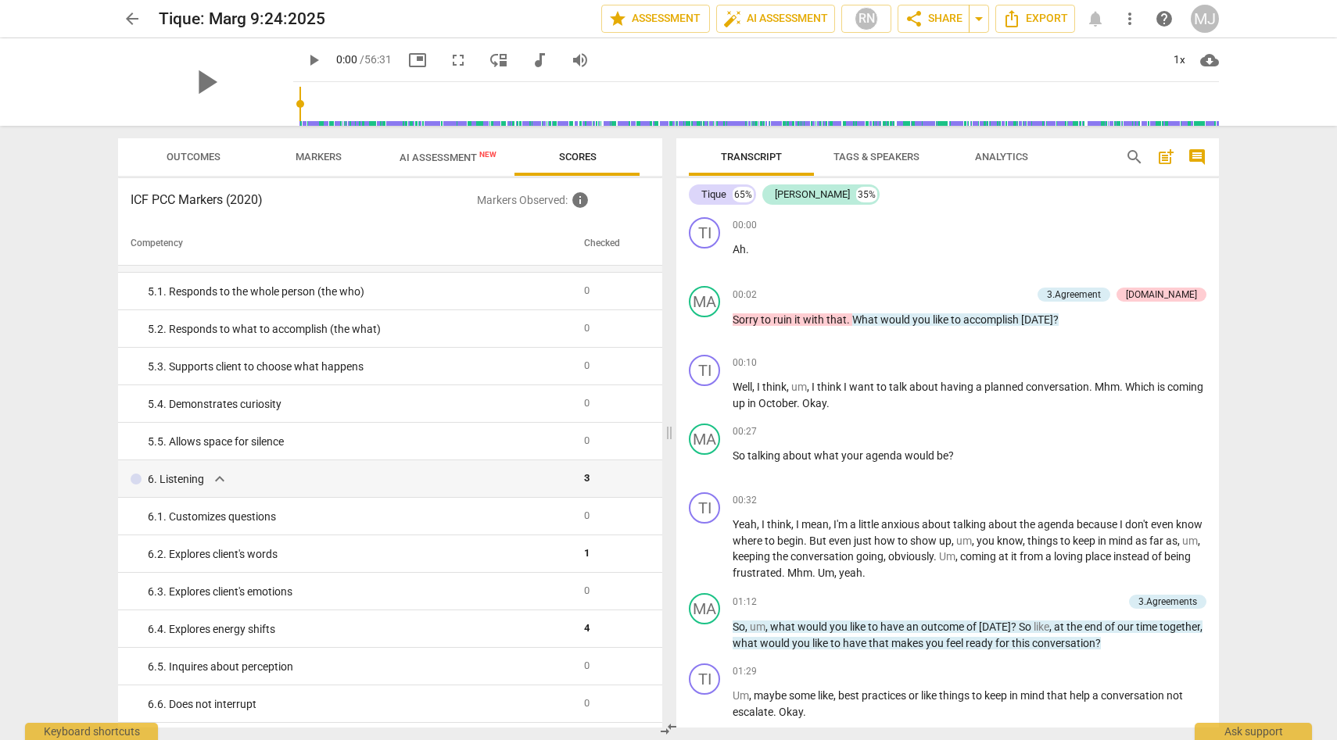
scroll to position [630, 0]
